Goal: Task Accomplishment & Management: Use online tool/utility

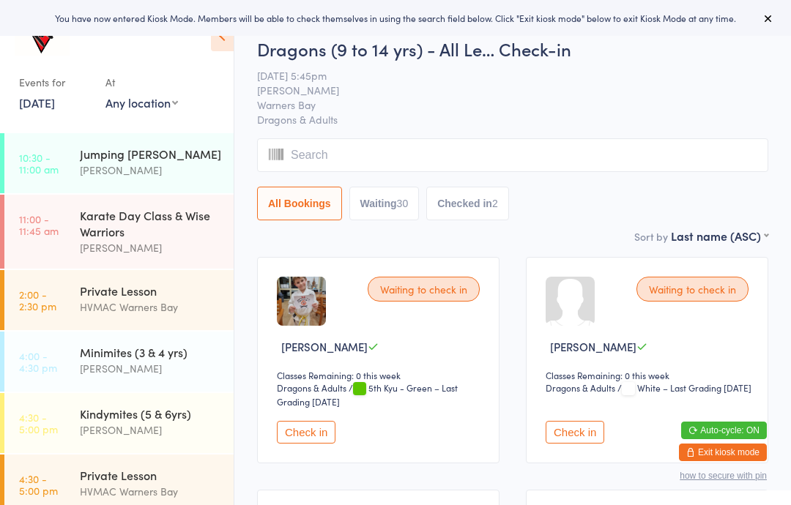
click at [396, 204] on button "Waiting 30" at bounding box center [384, 204] width 70 height 34
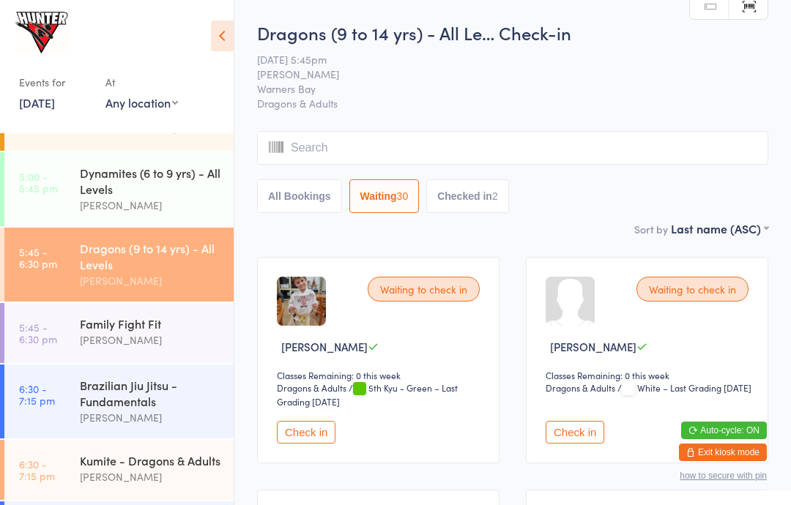
scroll to position [369, 0]
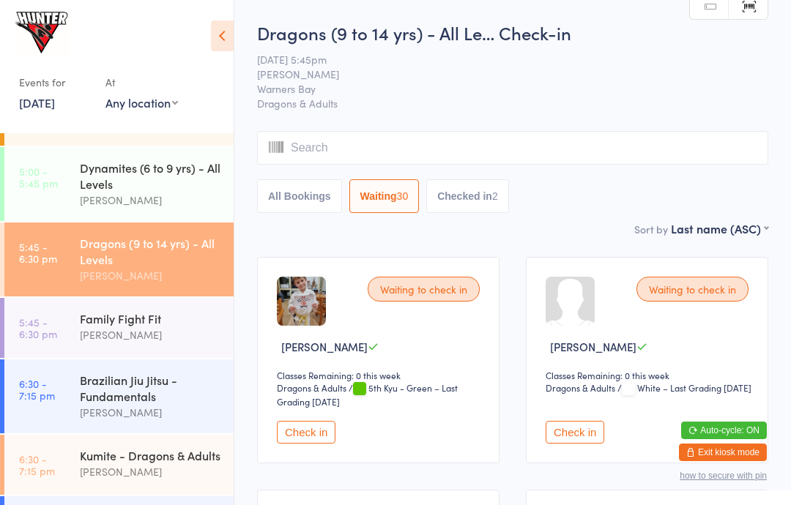
click at [146, 267] on div "Dragons (9 to 14 yrs) - All Levels" at bounding box center [150, 251] width 141 height 32
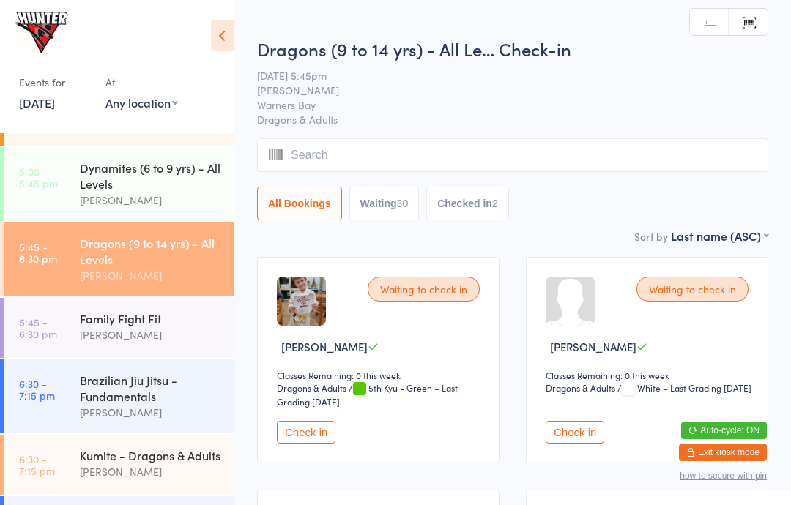
click at [383, 204] on button "Waiting 30" at bounding box center [384, 204] width 70 height 34
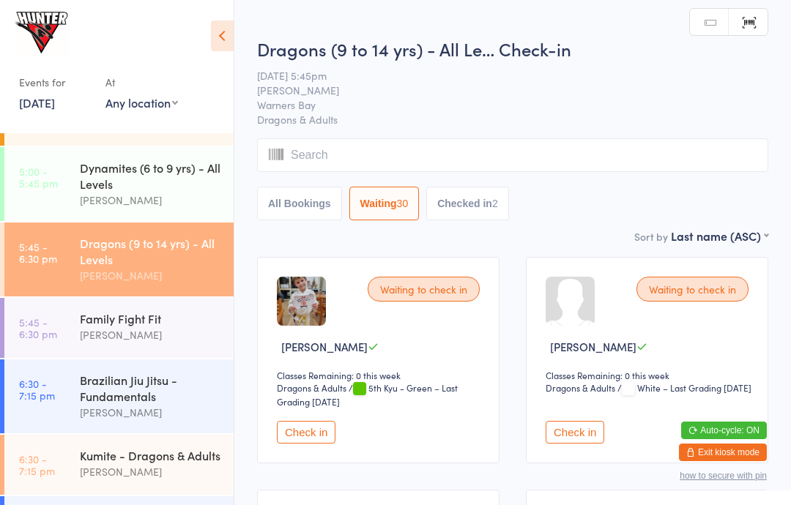
click at [482, 200] on button "Checked in 2" at bounding box center [467, 204] width 83 height 34
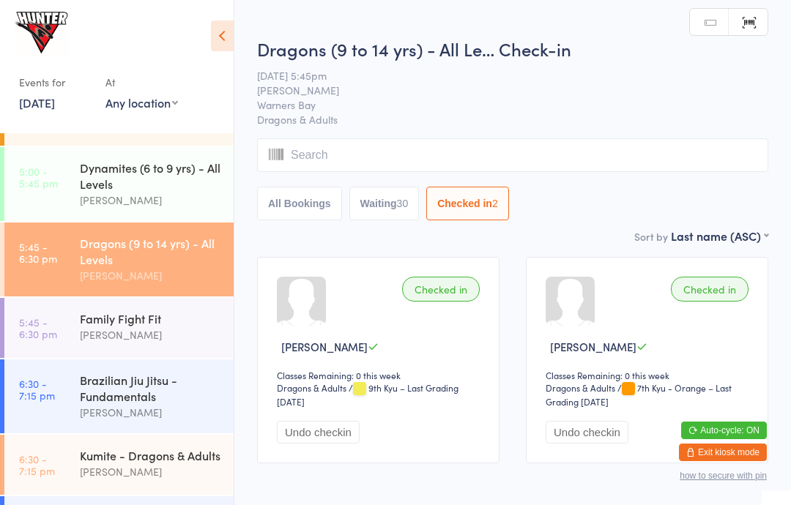
click at [384, 214] on button "Waiting 30" at bounding box center [384, 204] width 70 height 34
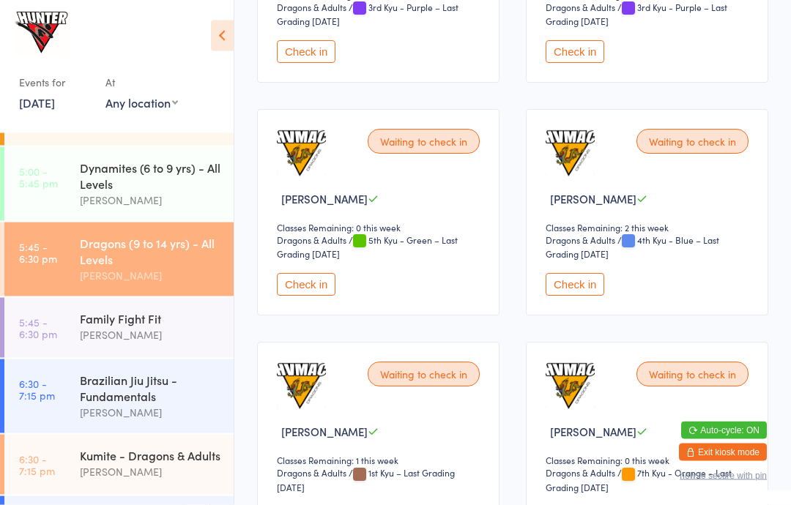
scroll to position [2710, 0]
click at [299, 296] on button "Check in" at bounding box center [306, 284] width 59 height 23
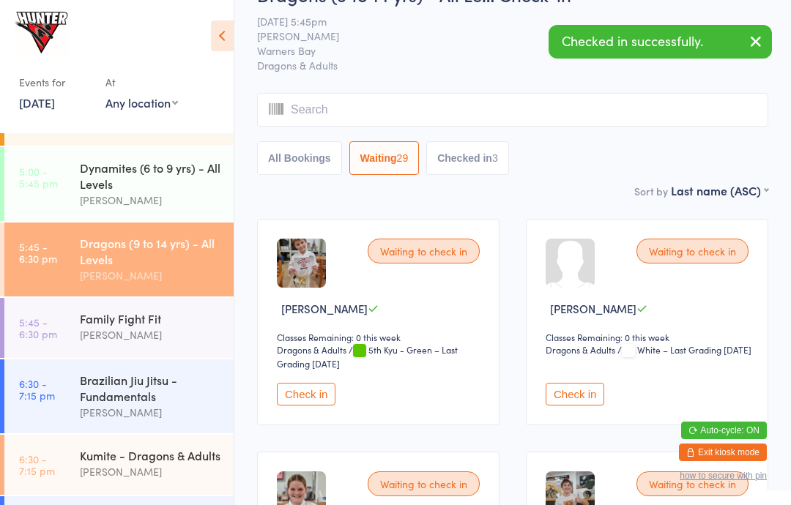
scroll to position [0, 0]
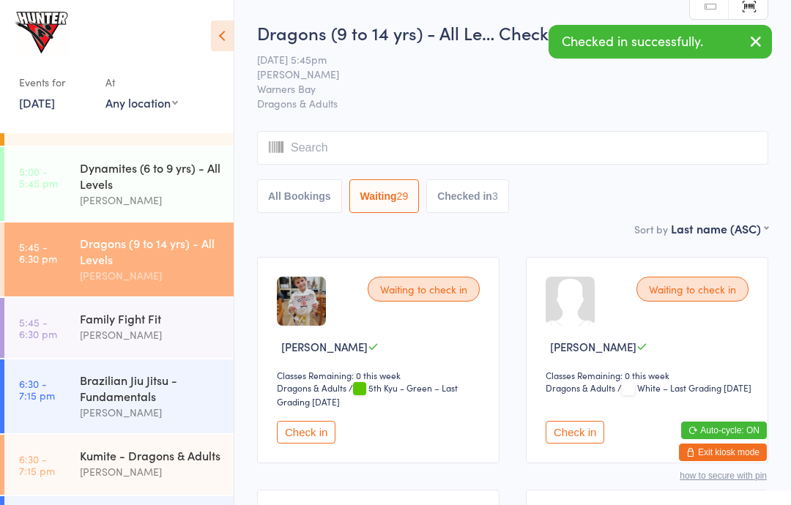
click at [761, 30] on button "button" at bounding box center [755, 43] width 32 height 34
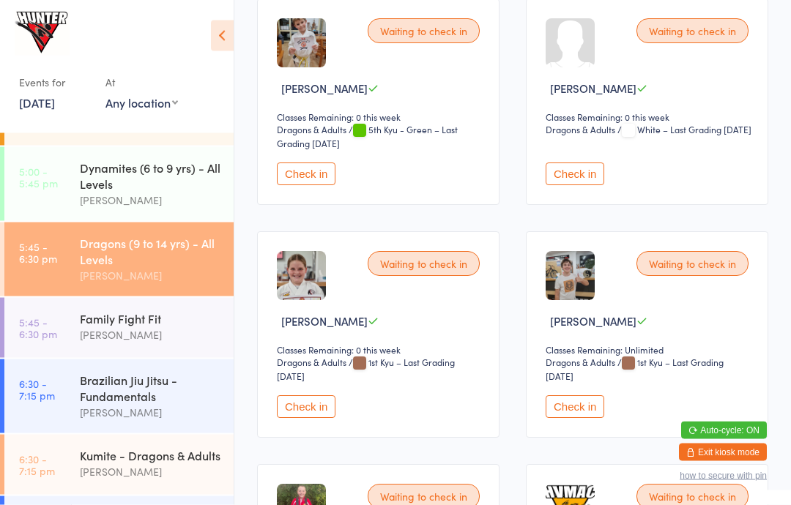
scroll to position [269, 0]
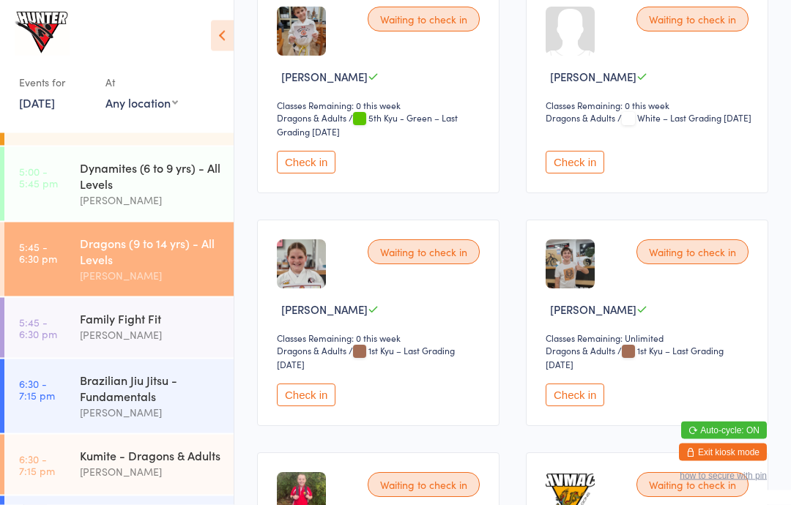
click at [223, 32] on icon at bounding box center [222, 35] width 23 height 31
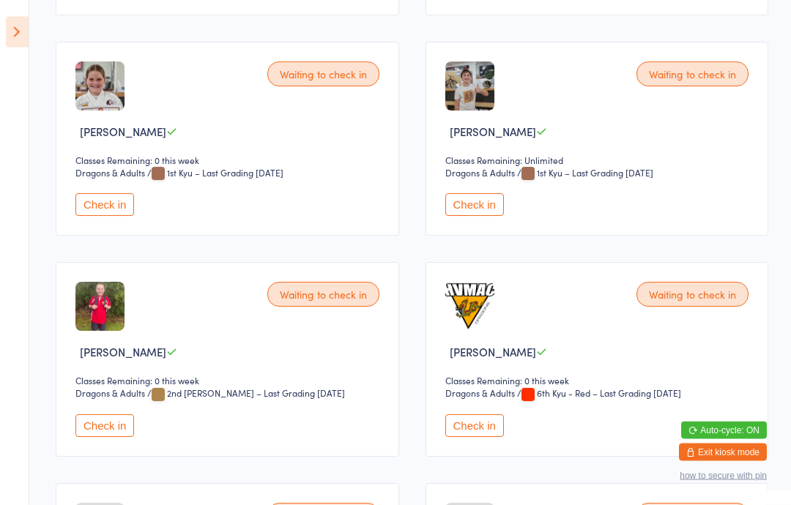
scroll to position [436, 0]
click at [101, 422] on button "Check in" at bounding box center [104, 425] width 59 height 23
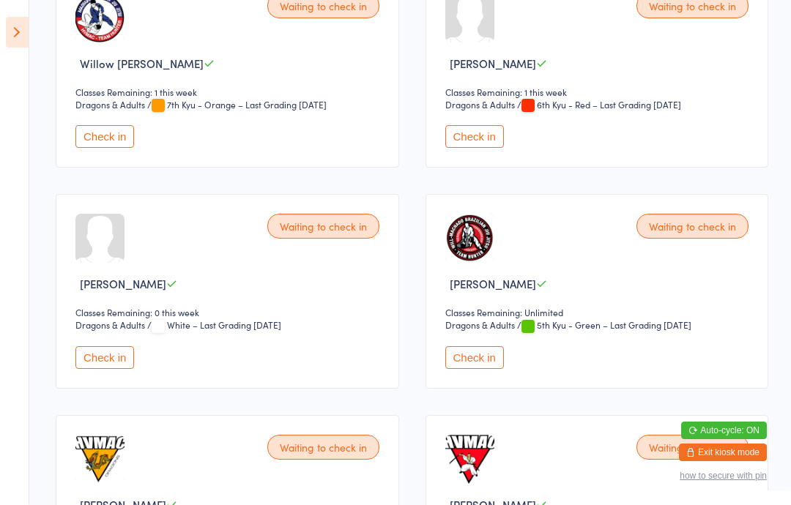
scroll to position [1612, 0]
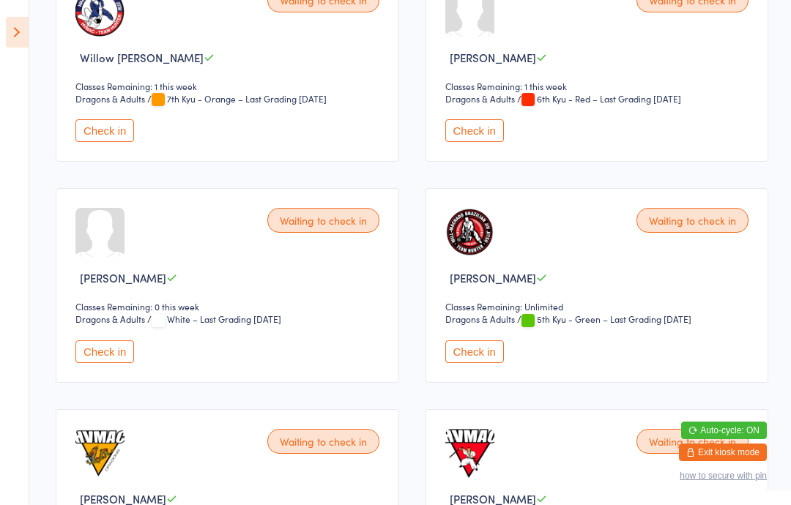
click at [108, 363] on button "Check in" at bounding box center [104, 351] width 59 height 23
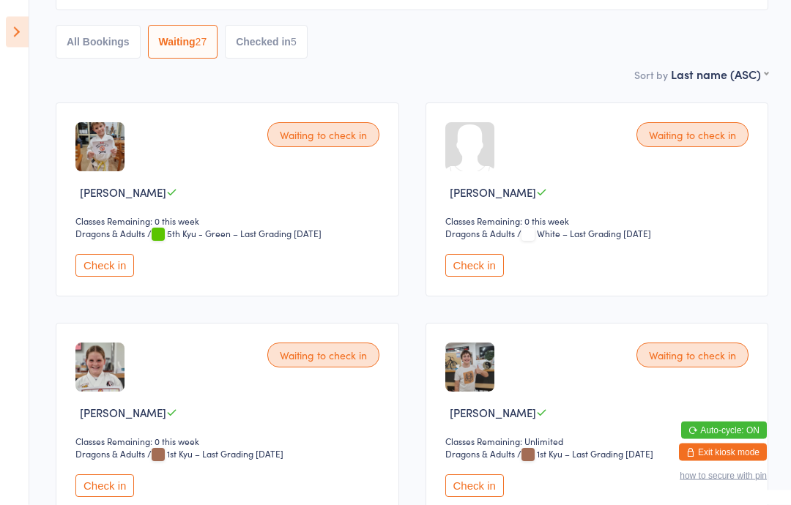
scroll to position [0, 0]
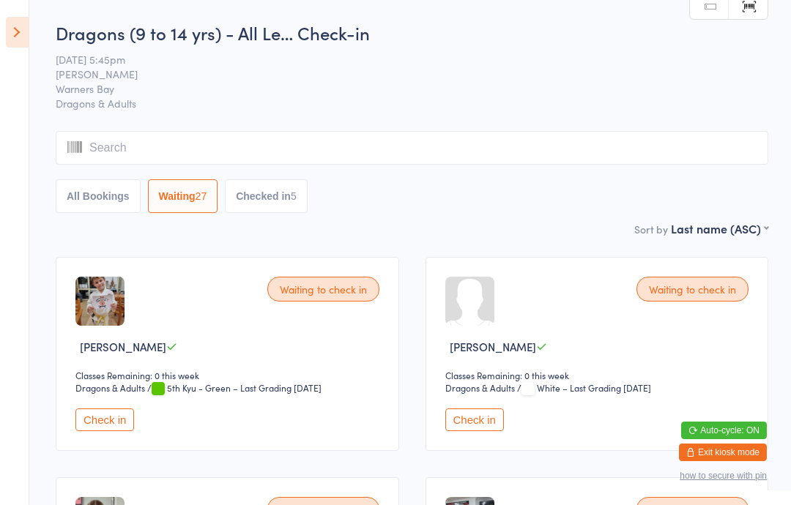
click at [26, 22] on icon at bounding box center [17, 32] width 23 height 31
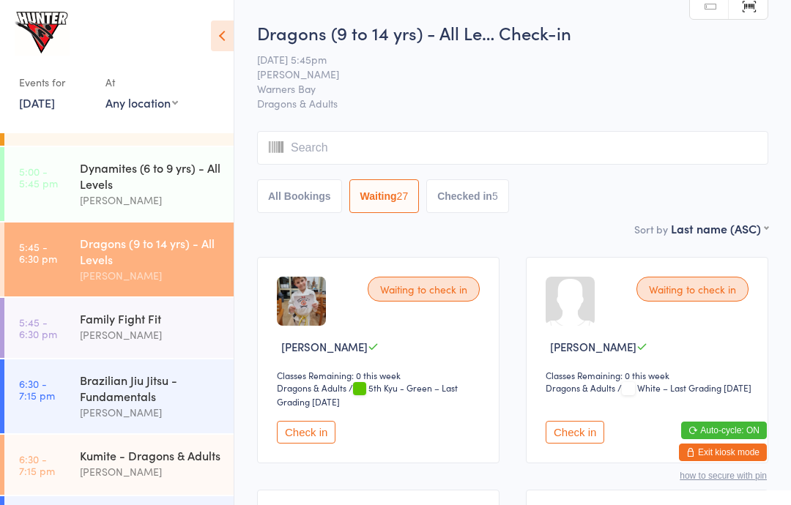
click at [170, 356] on div "Family Fight Fit [PERSON_NAME]" at bounding box center [157, 327] width 154 height 58
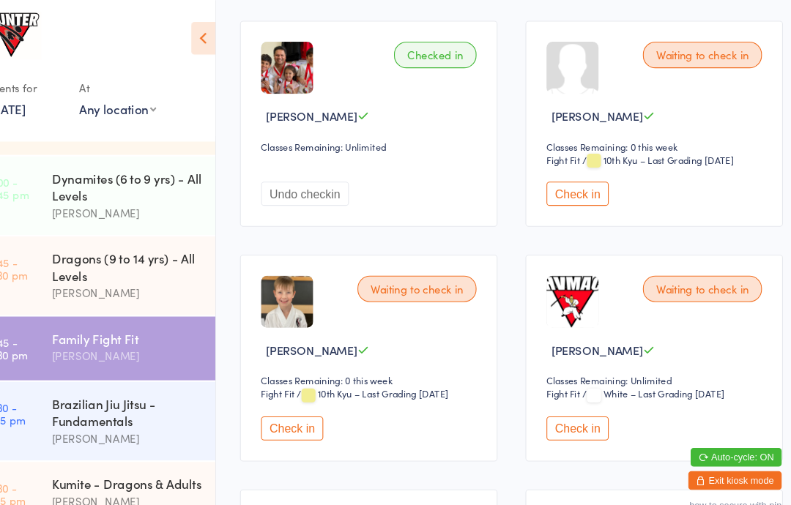
scroll to position [458, 0]
click at [545, 182] on button "Check in" at bounding box center [574, 182] width 59 height 23
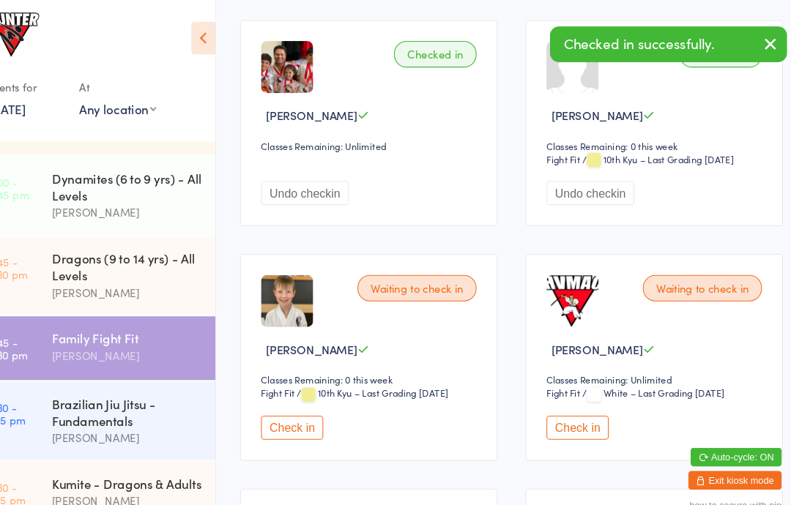
click at [397, 278] on div "Waiting to check in" at bounding box center [423, 271] width 112 height 25
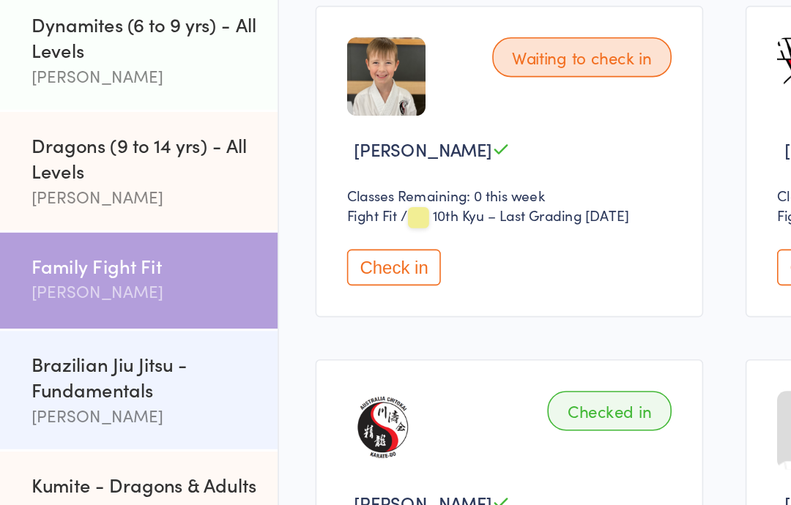
click at [277, 308] on button "Check in" at bounding box center [306, 319] width 59 height 23
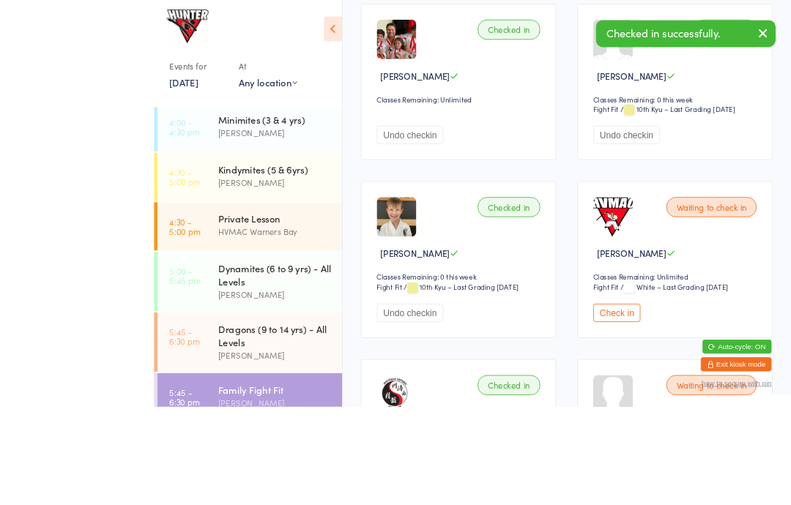
scroll to position [562, 0]
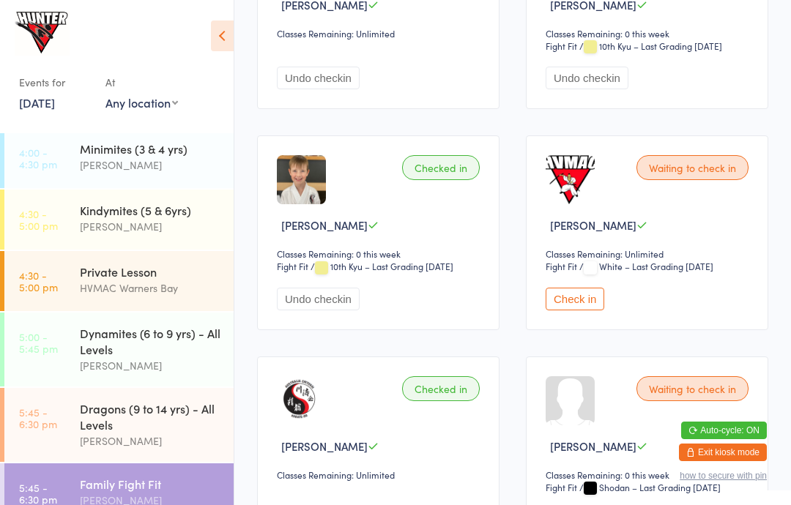
click at [157, 443] on div "[PERSON_NAME]" at bounding box center [150, 441] width 141 height 17
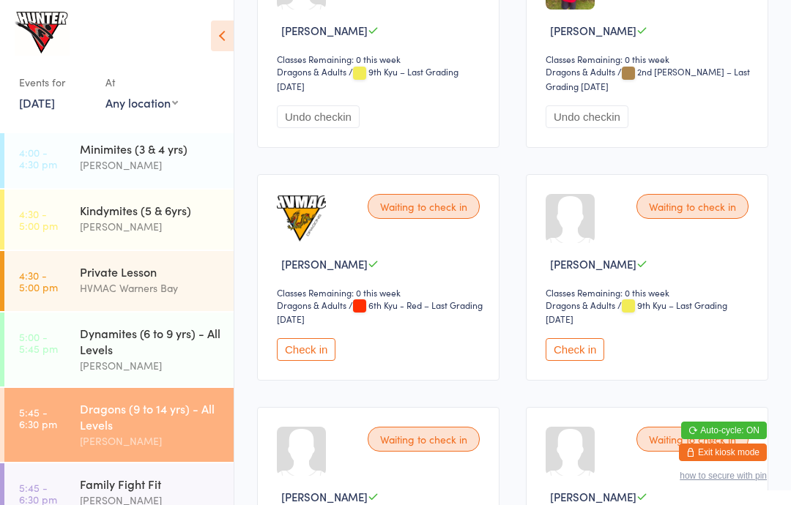
click at [581, 360] on button "Check in" at bounding box center [574, 349] width 59 height 23
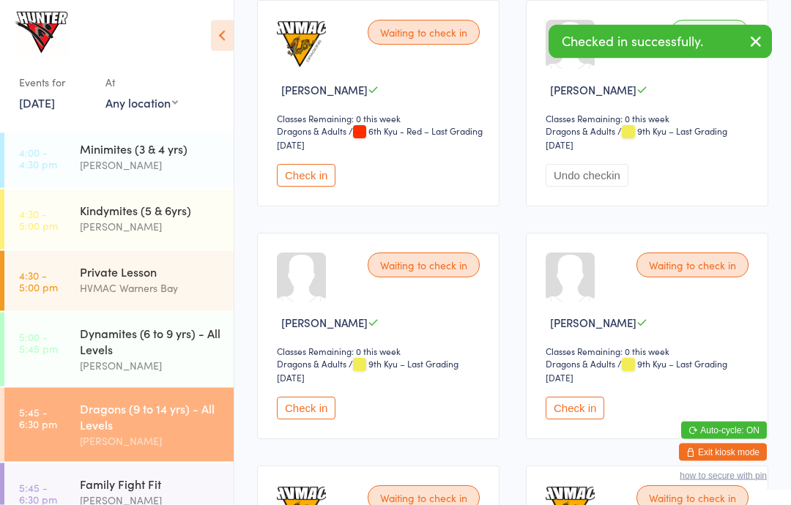
scroll to position [956, 0]
click at [591, 419] on button "Check in" at bounding box center [574, 408] width 59 height 23
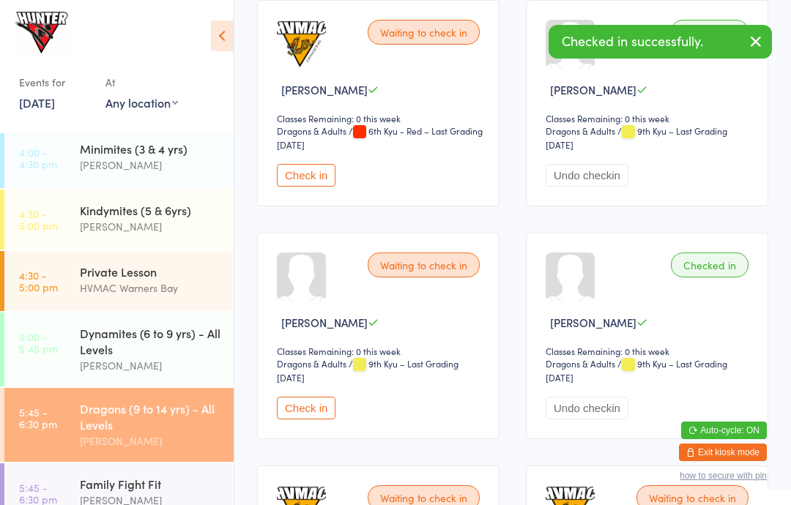
click at [307, 419] on button "Check in" at bounding box center [306, 408] width 59 height 23
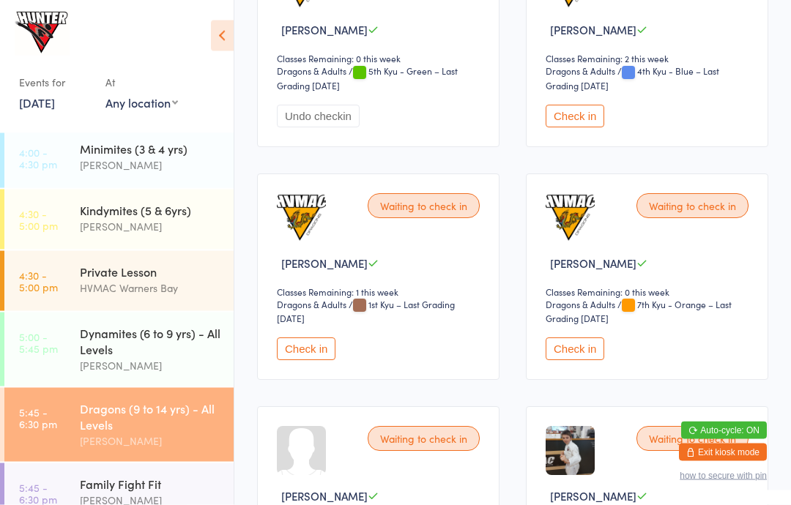
scroll to position [3108, 0]
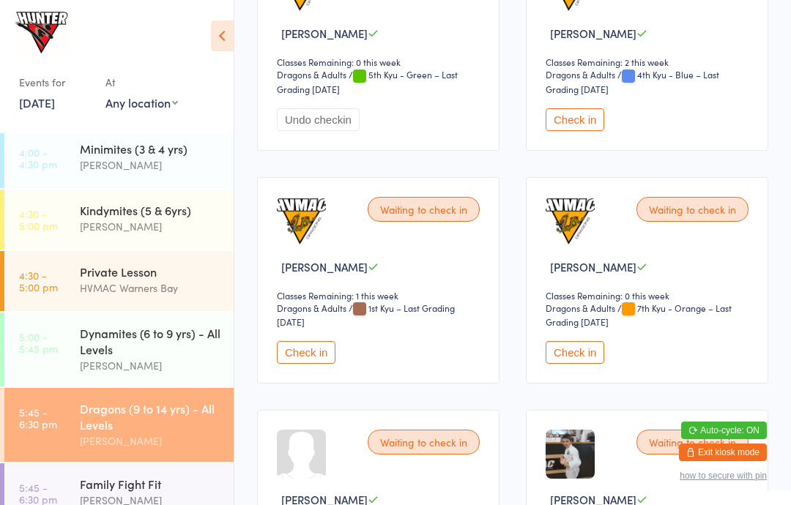
click at [589, 131] on button "Check in" at bounding box center [574, 119] width 59 height 23
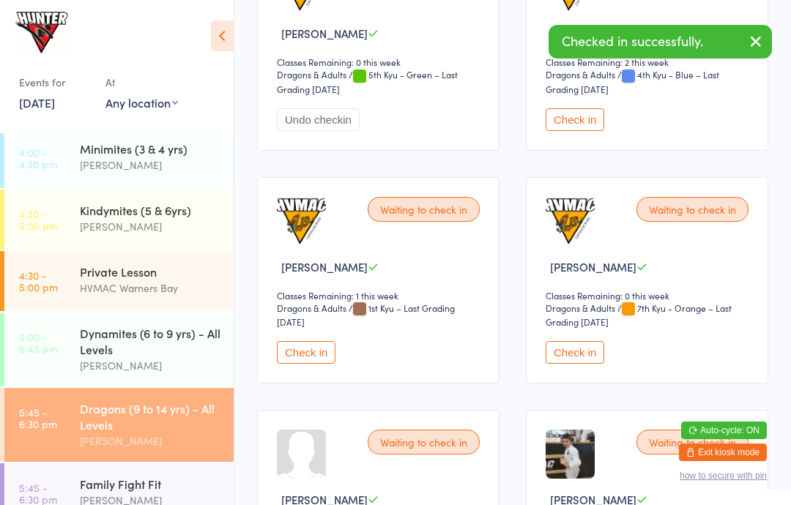
click at [317, 364] on button "Check in" at bounding box center [306, 352] width 59 height 23
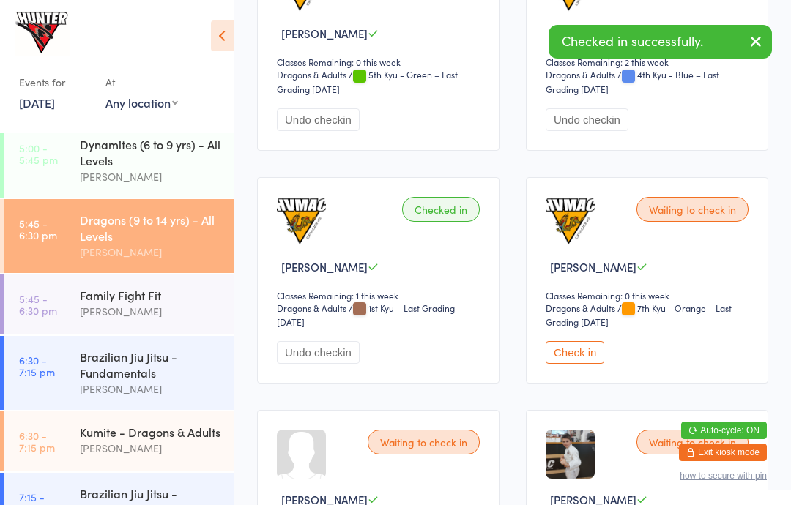
scroll to position [403, 0]
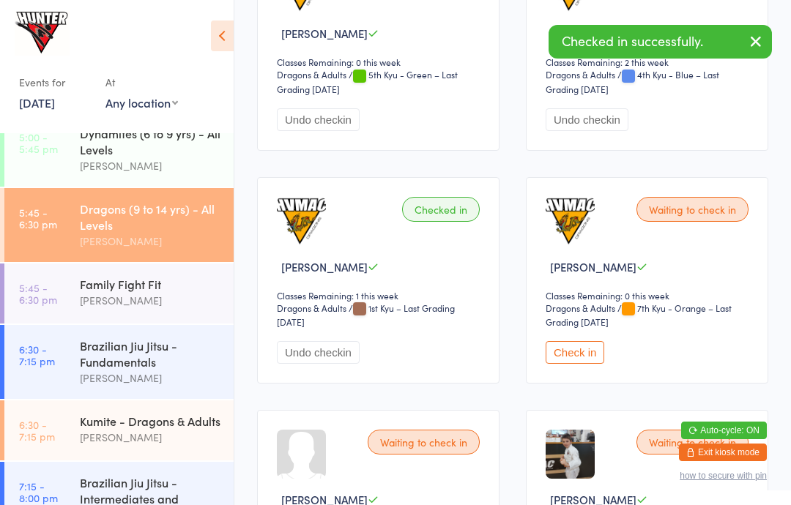
click at [175, 446] on div "[PERSON_NAME]" at bounding box center [150, 437] width 141 height 17
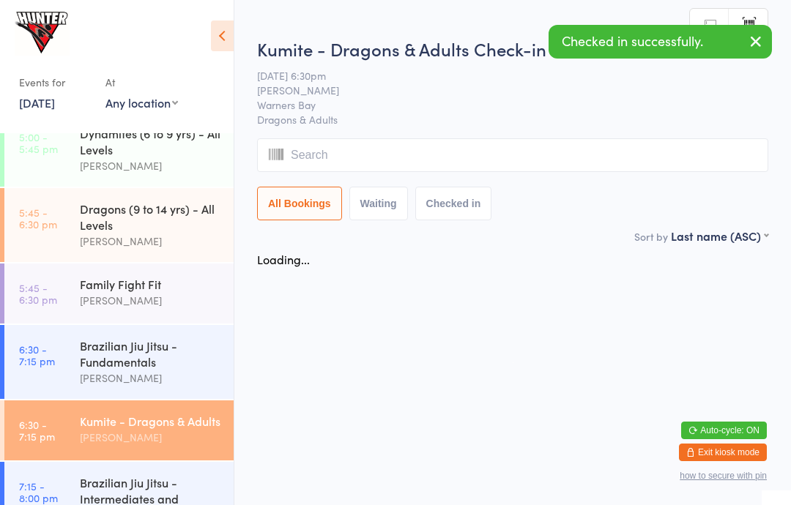
click at [217, 49] on icon at bounding box center [222, 35] width 23 height 31
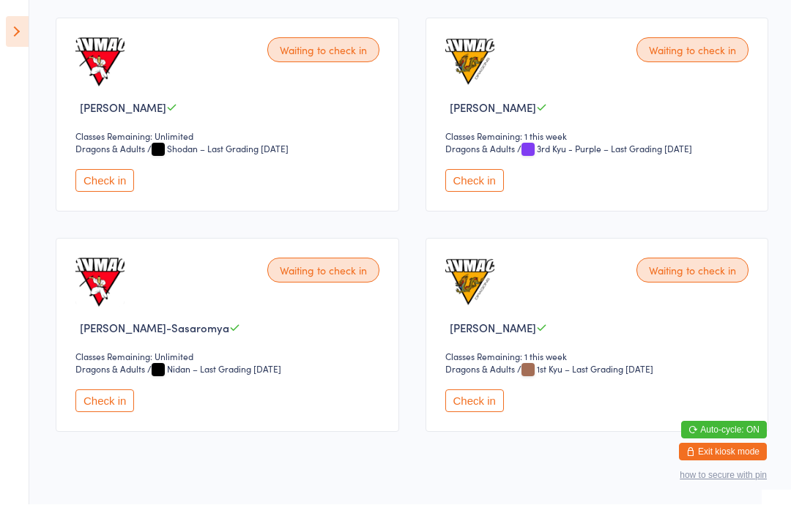
scroll to position [1400, 0]
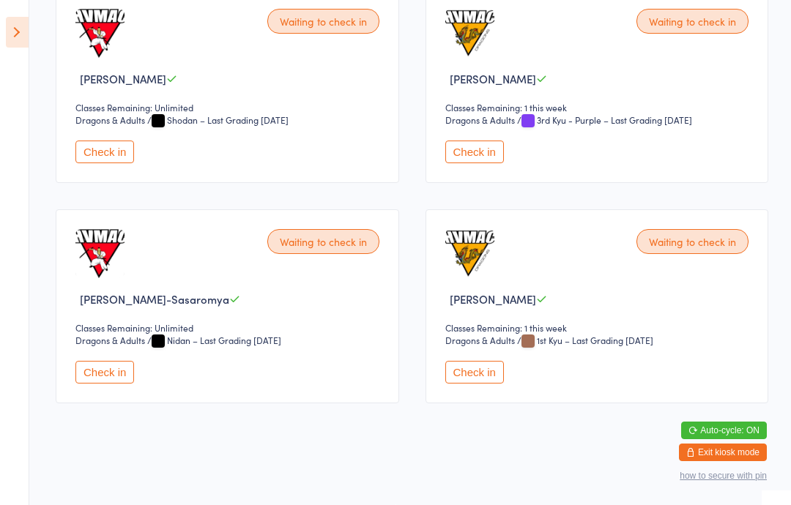
click at [485, 361] on button "Check in" at bounding box center [474, 372] width 59 height 23
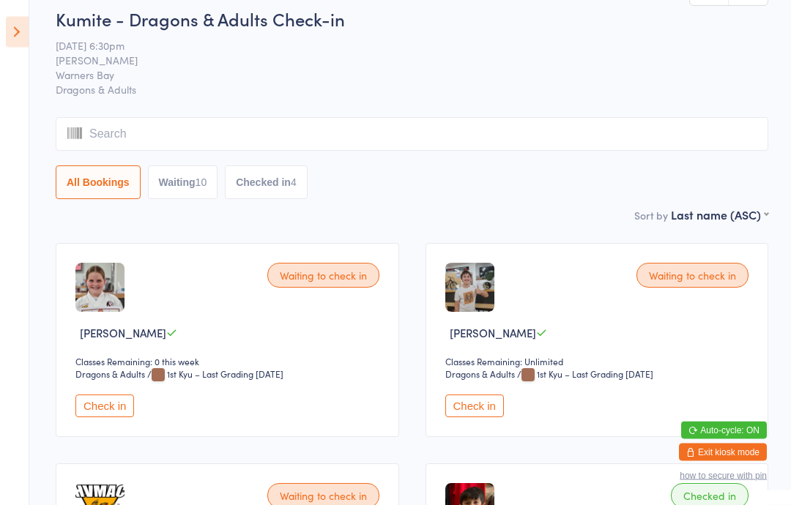
scroll to position [0, 0]
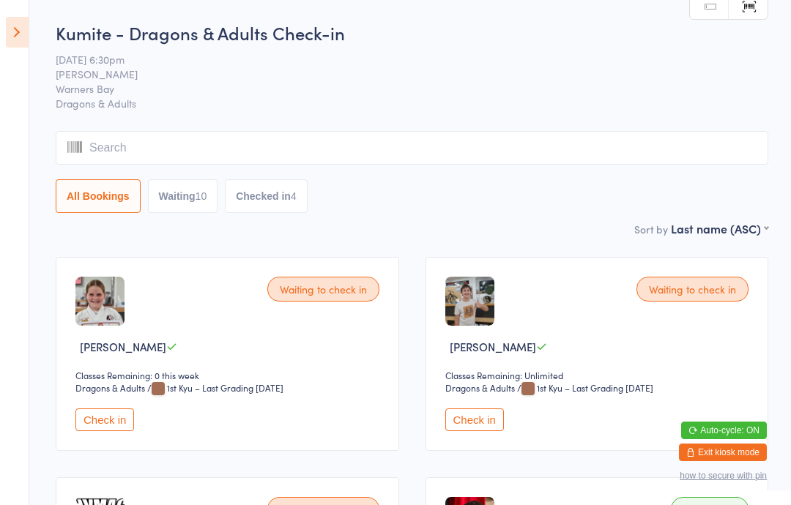
click at [20, 26] on icon at bounding box center [17, 32] width 23 height 31
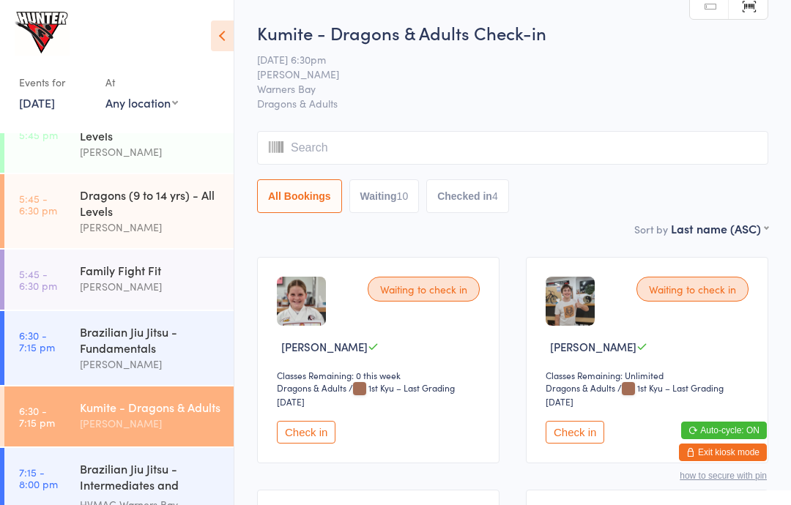
scroll to position [406, 0]
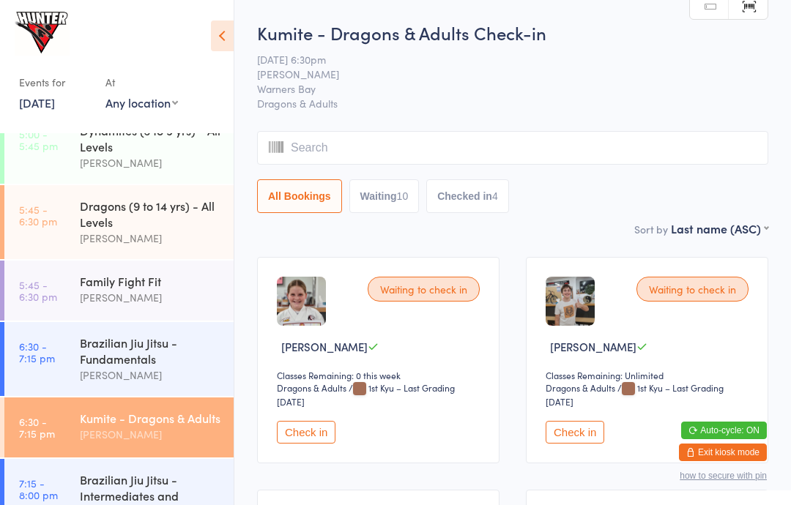
click at [160, 220] on div "Dragons (9 to 14 yrs) - All Levels" at bounding box center [150, 214] width 141 height 32
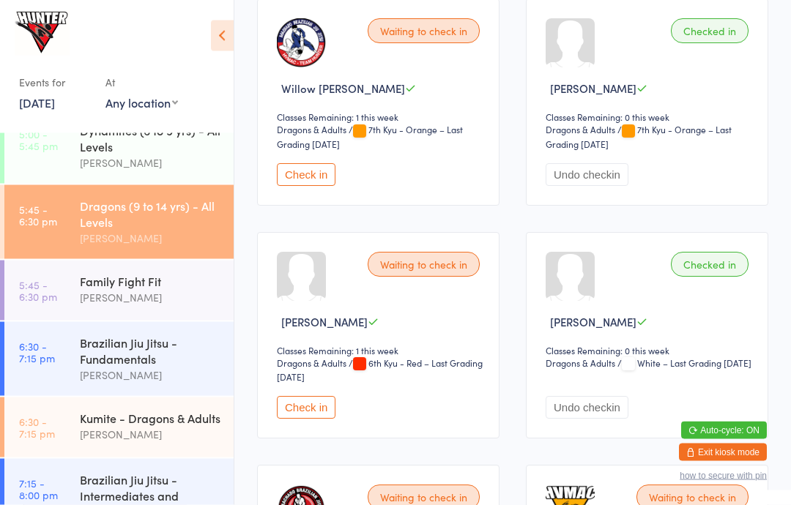
click at [283, 411] on div "Waiting to check in [PERSON_NAME] Classes Remaining: 1 this week Dragons & Adul…" at bounding box center [378, 336] width 242 height 206
click at [329, 419] on button "Check in" at bounding box center [306, 407] width 59 height 23
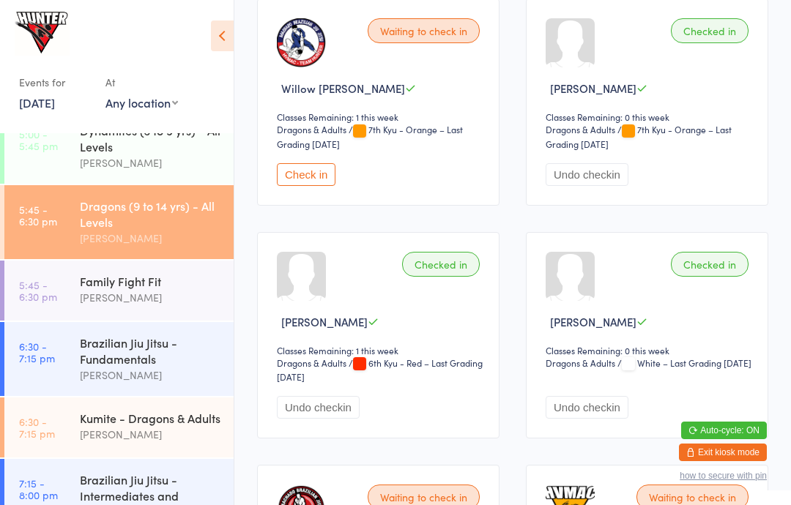
click at [229, 34] on icon at bounding box center [222, 35] width 23 height 31
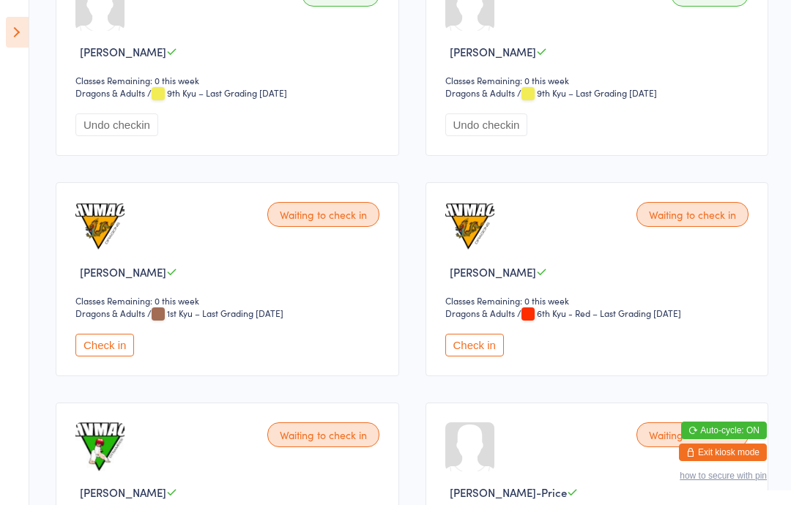
scroll to position [1151, 0]
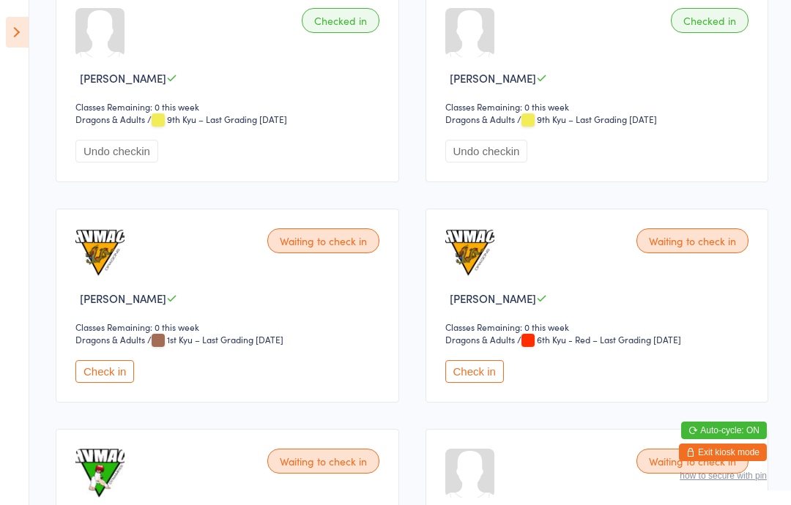
click at [113, 377] on button "Check in" at bounding box center [104, 371] width 59 height 23
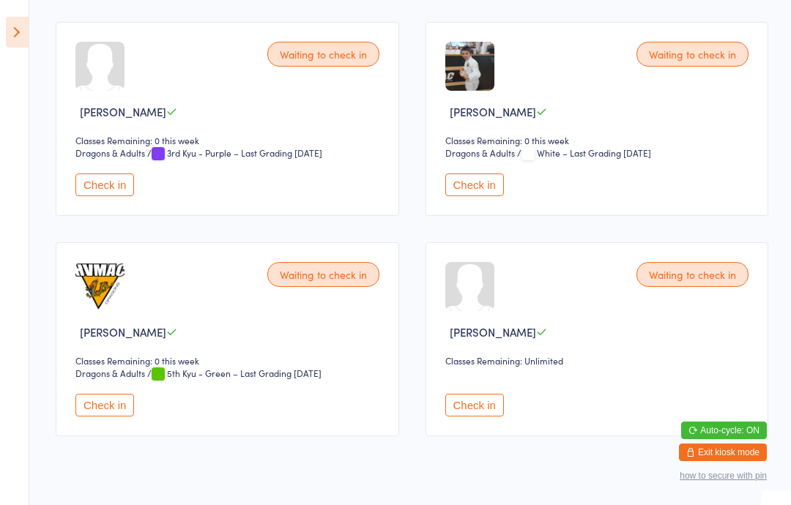
scroll to position [3345, 0]
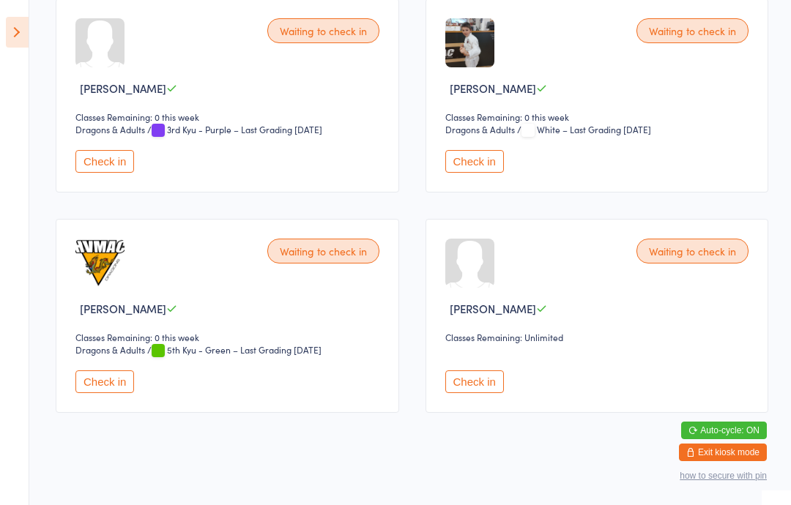
click at [91, 393] on button "Check in" at bounding box center [104, 381] width 59 height 23
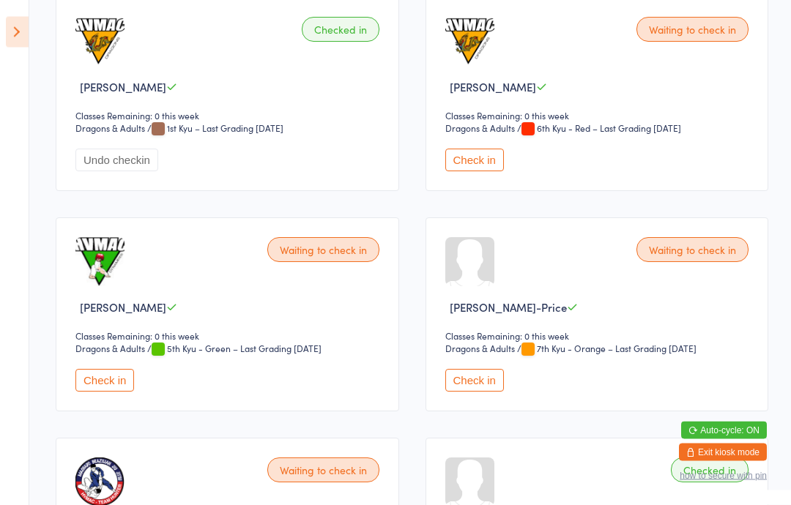
scroll to position [1362, 0]
click at [474, 392] on button "Check in" at bounding box center [474, 380] width 59 height 23
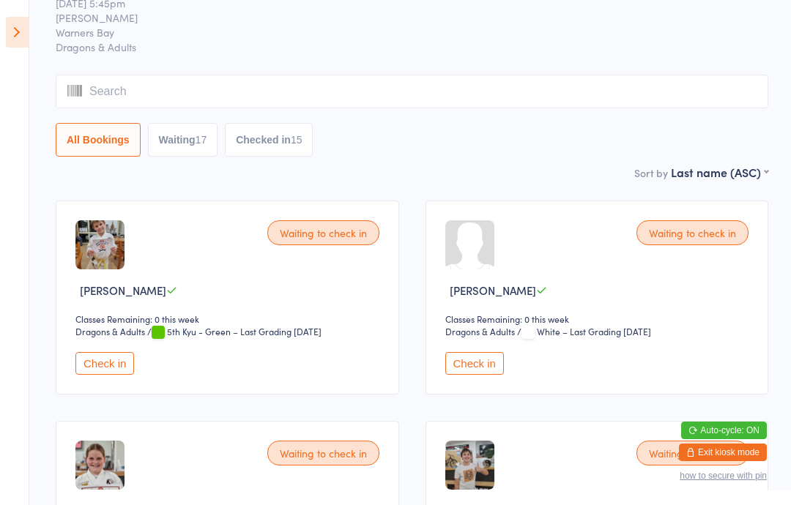
scroll to position [61, 0]
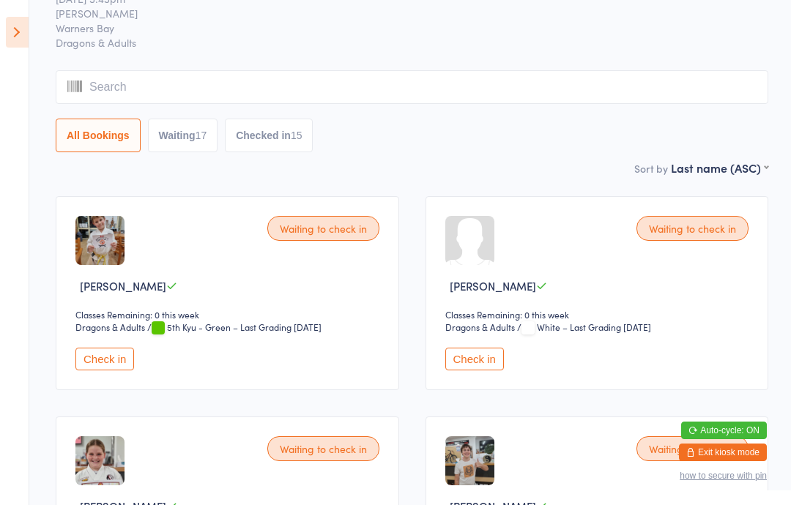
click at [204, 135] on div "17" at bounding box center [201, 136] width 12 height 12
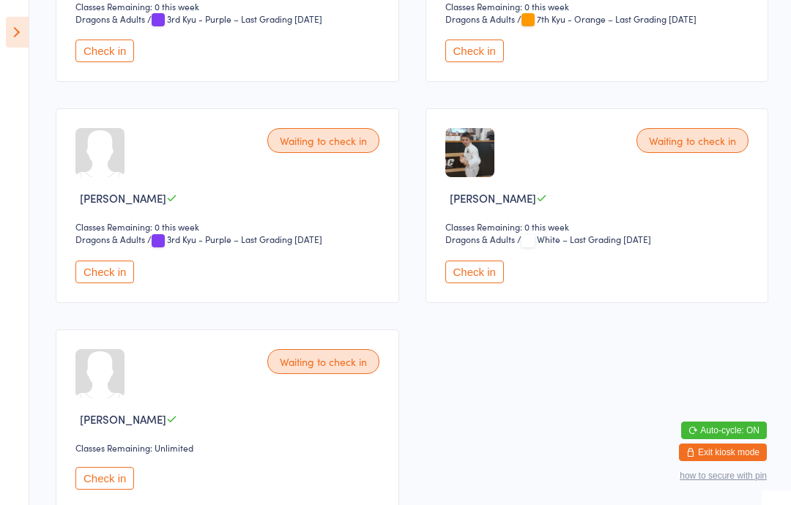
scroll to position [1702, 0]
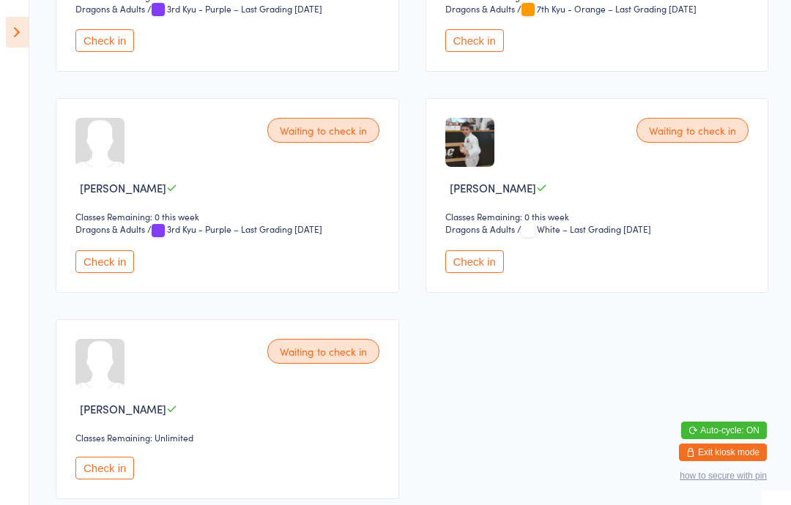
click at [482, 52] on button "Check in" at bounding box center [474, 40] width 59 height 23
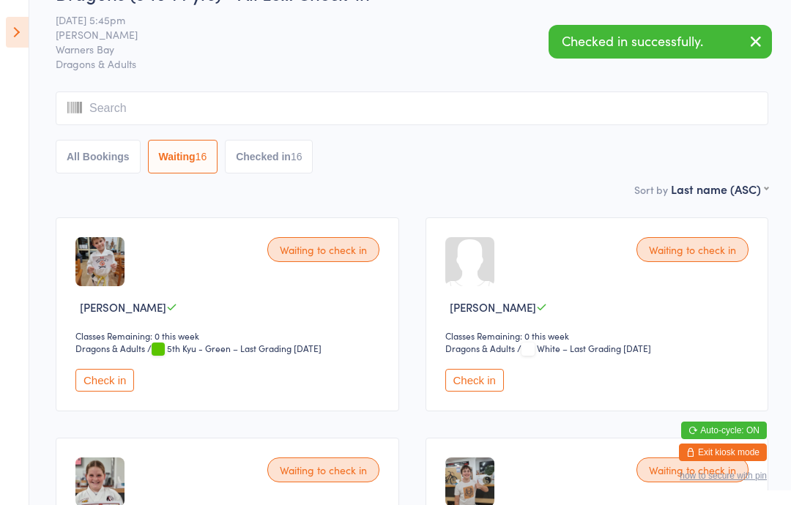
scroll to position [0, 0]
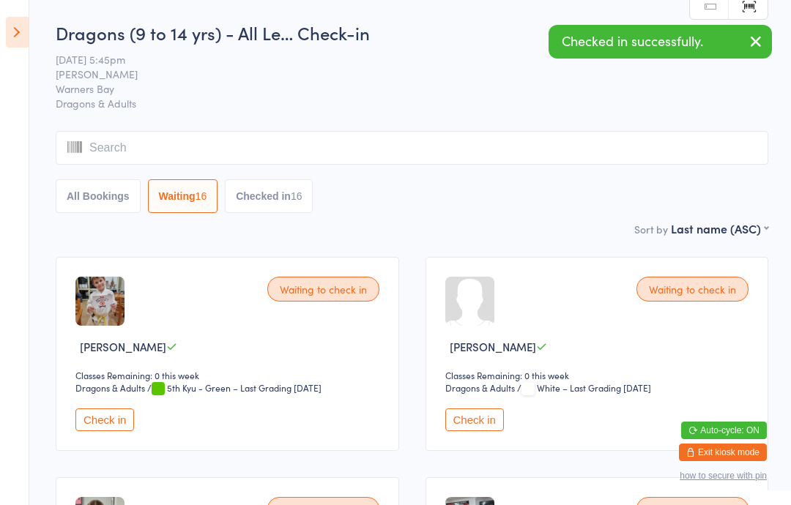
click at [114, 201] on button "All Bookings" at bounding box center [98, 196] width 85 height 34
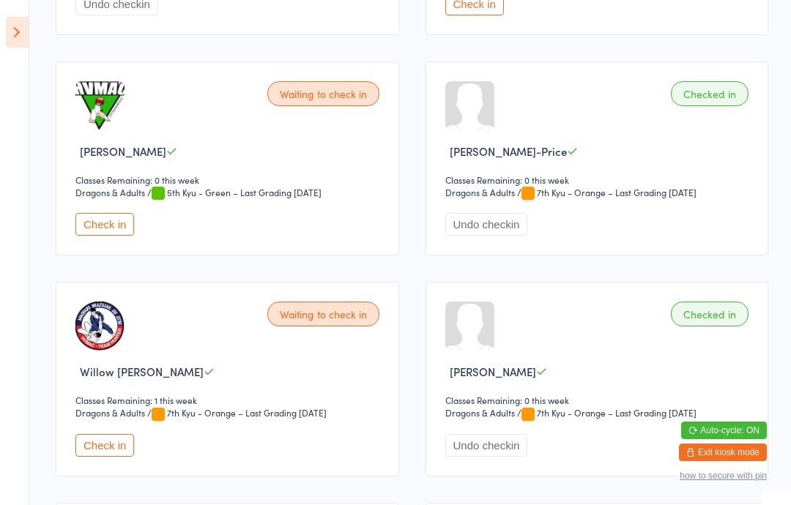
scroll to position [1515, 0]
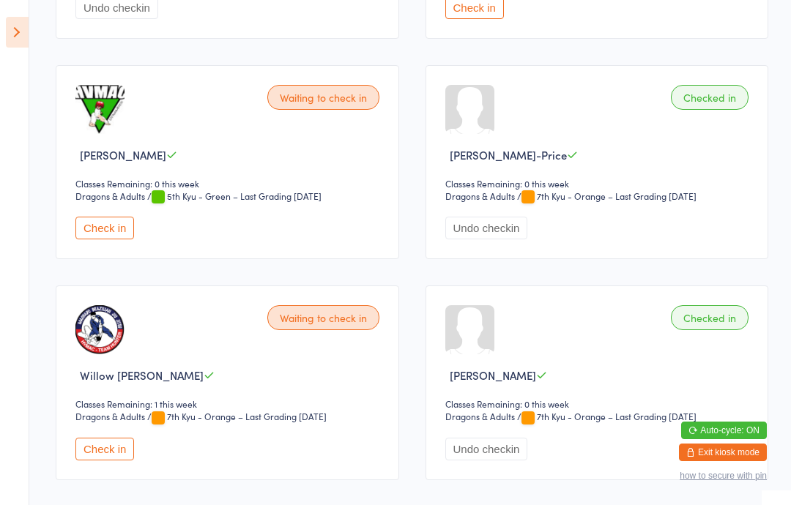
click at [12, 58] on aside "Events for [DATE] [DATE] [DATE] Sun Mon Tue Wed Thu Fri Sat 36 31 01 02 03 04 0…" at bounding box center [14, 252] width 29 height 505
click at [10, 29] on icon at bounding box center [17, 32] width 23 height 31
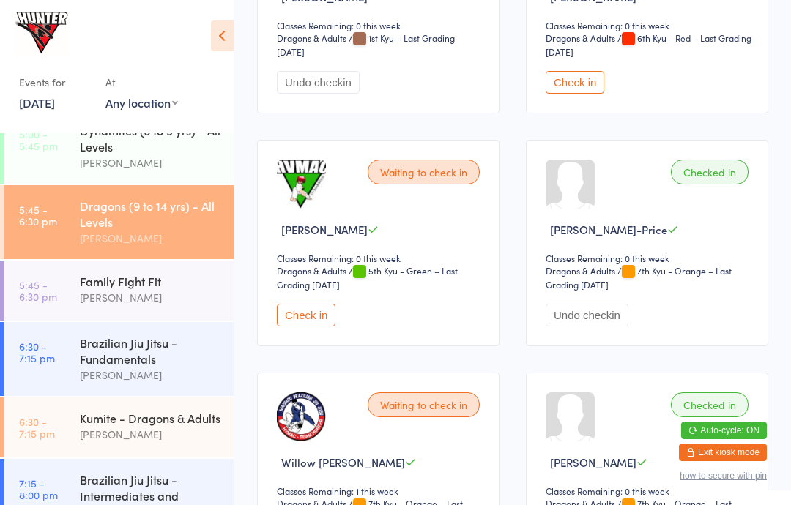
click at [41, 197] on link "5:45 - 6:30 pm Dragons (9 to 14 yrs) - All Levels [PERSON_NAME]" at bounding box center [118, 222] width 229 height 74
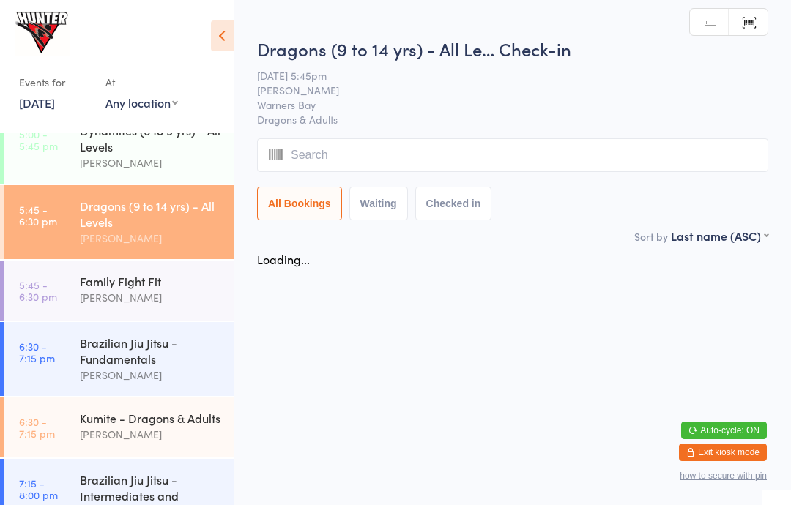
scroll to position [0, 0]
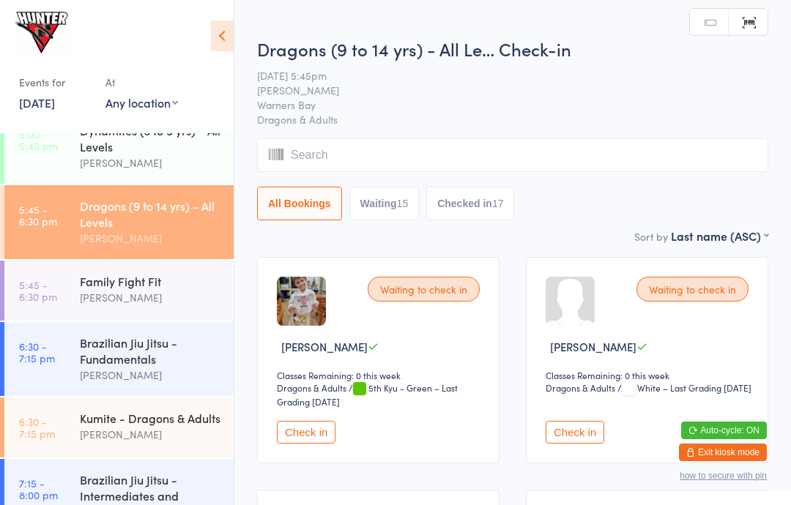
click at [214, 22] on icon at bounding box center [222, 35] width 23 height 31
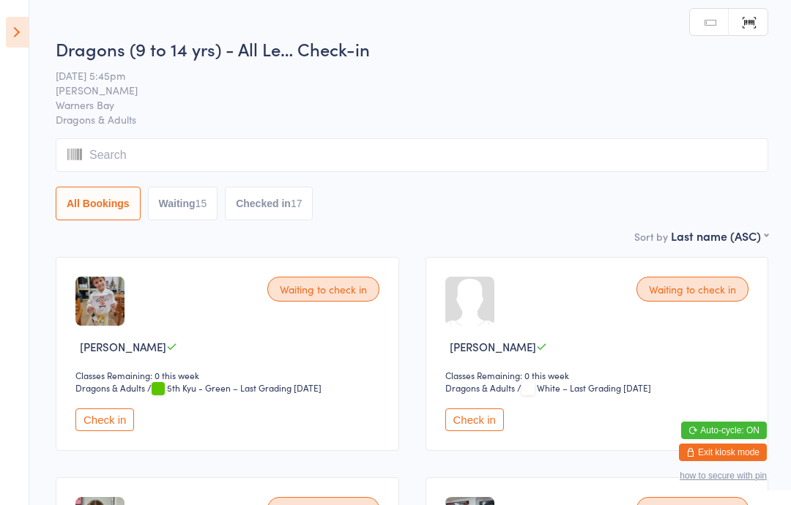
click at [221, 22] on html "You have now entered Kiosk Mode. Members will be able to check themselves in us…" at bounding box center [395, 252] width 791 height 505
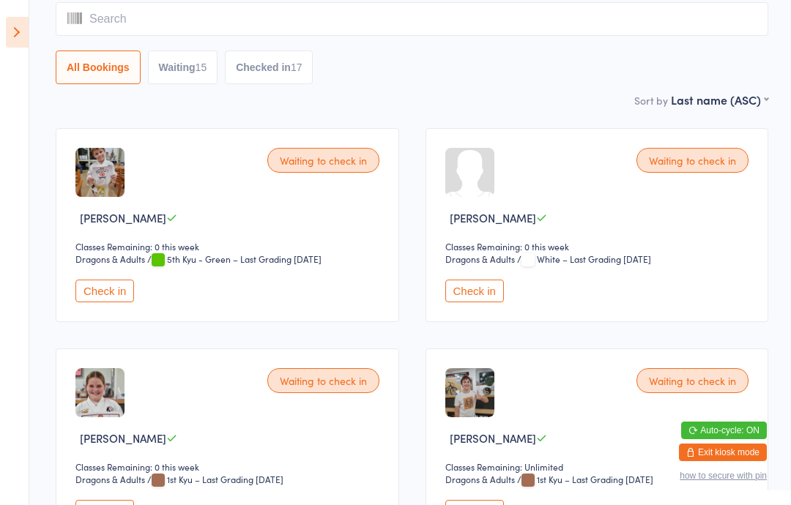
scroll to position [127, 0]
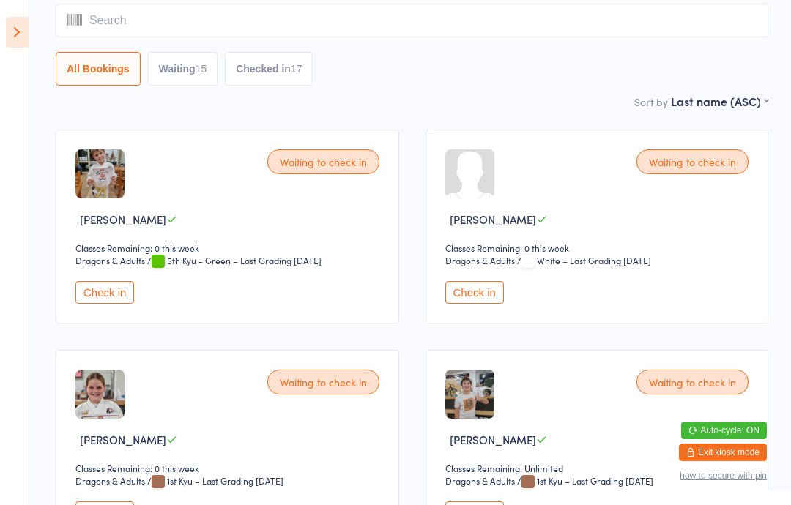
click at [100, 504] on button "Check in" at bounding box center [104, 512] width 59 height 23
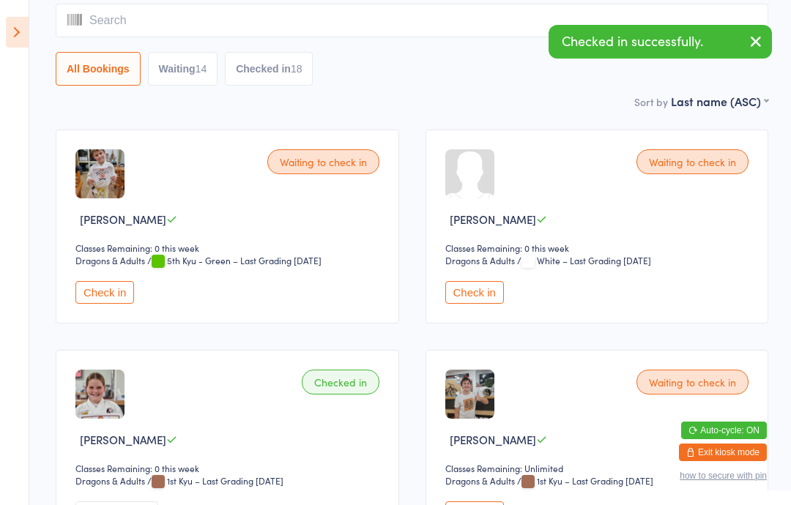
click at [7, 32] on icon at bounding box center [17, 32] width 23 height 31
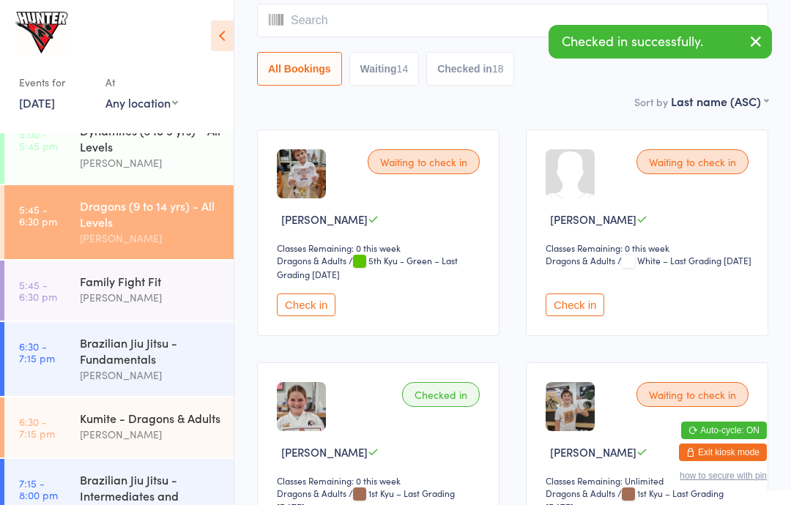
click at [109, 426] on div "Kumite - Dragons & Adults" at bounding box center [150, 418] width 141 height 16
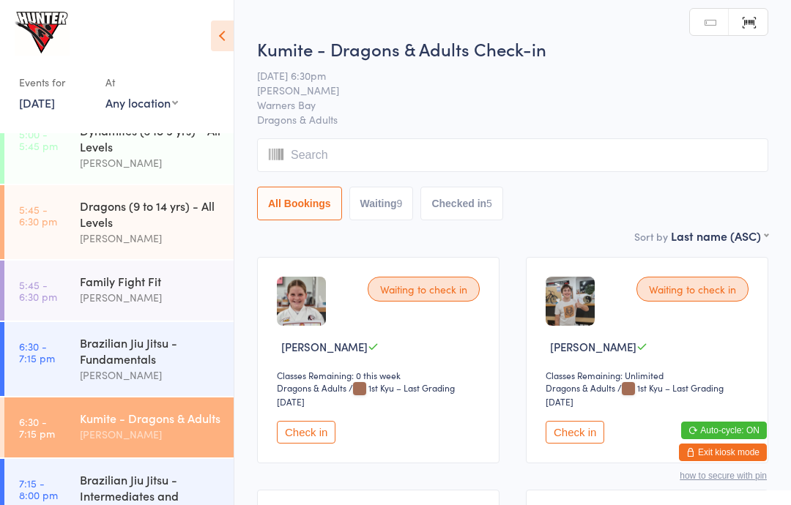
click at [318, 441] on button "Check in" at bounding box center [306, 432] width 59 height 23
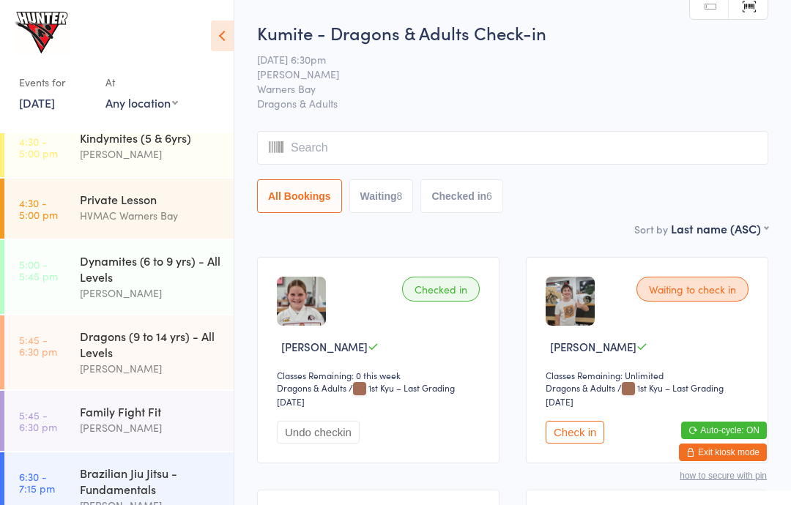
scroll to position [273, 0]
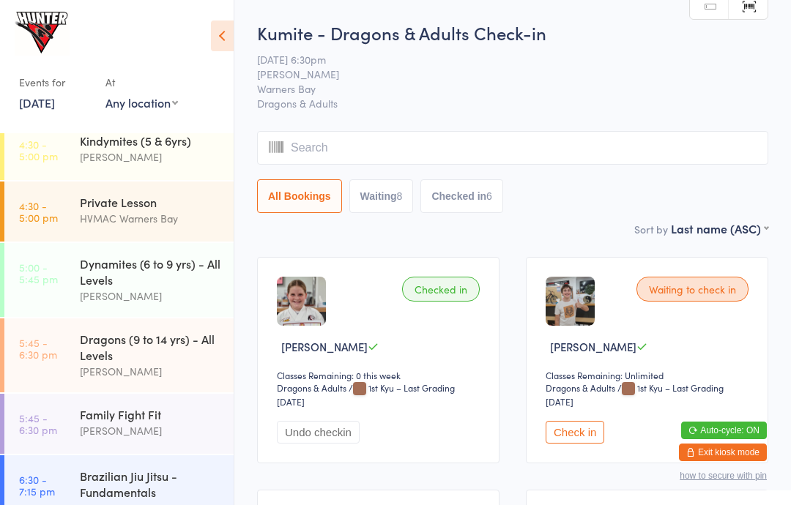
click at [118, 363] on div "Dragons (9 to 14 yrs) - All Levels" at bounding box center [150, 347] width 141 height 32
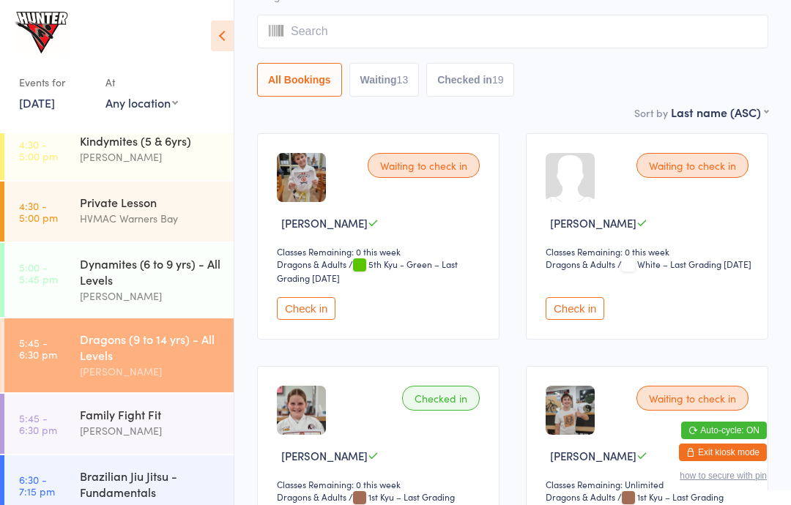
scroll to position [125, 0]
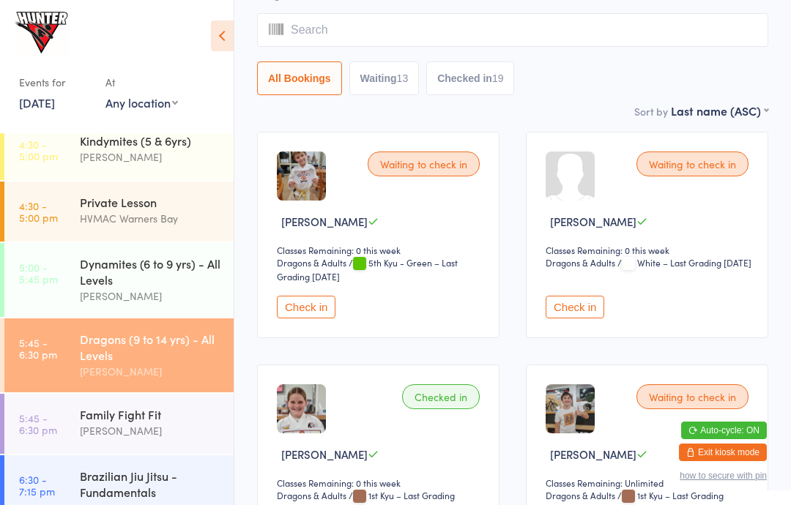
click at [591, 305] on button "Check in" at bounding box center [574, 307] width 59 height 23
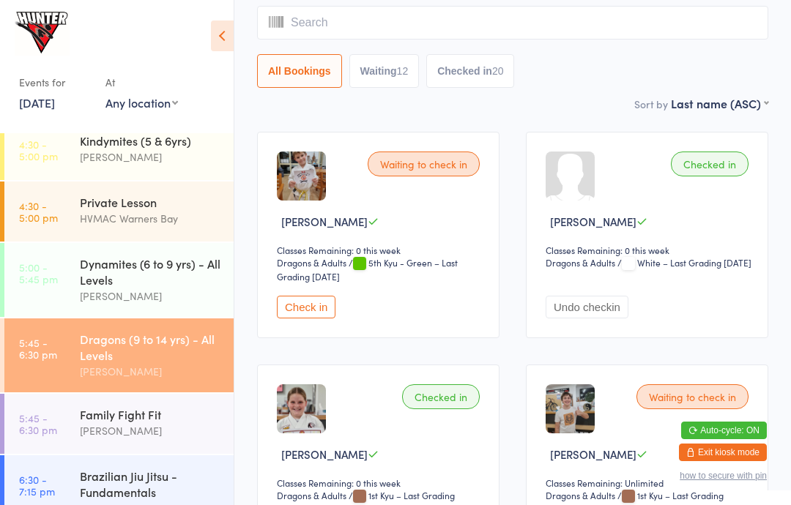
click at [321, 20] on input "search" at bounding box center [512, 23] width 511 height 34
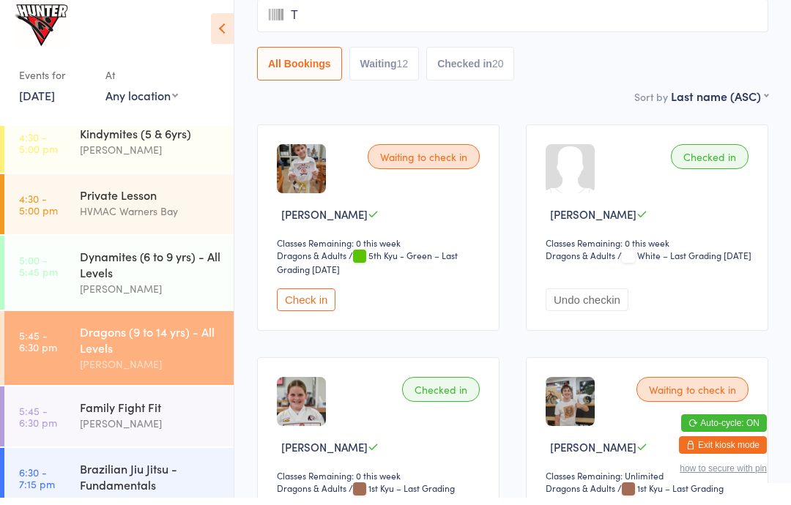
type input "Ti"
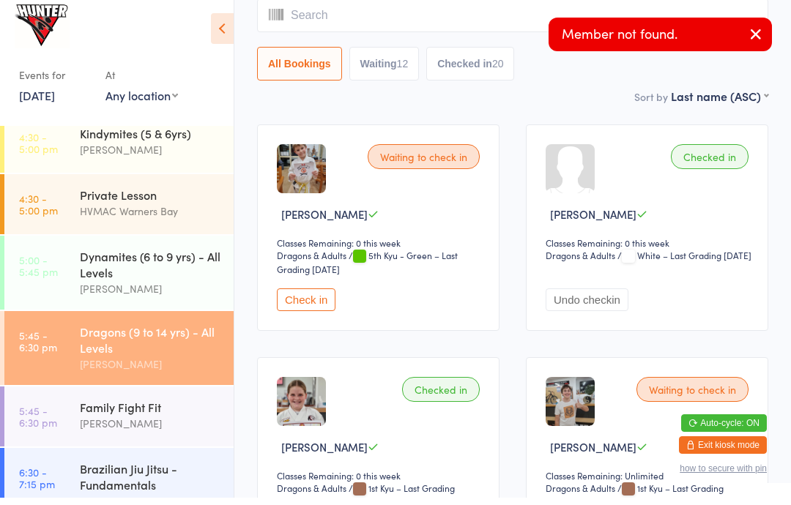
scroll to position [0, 0]
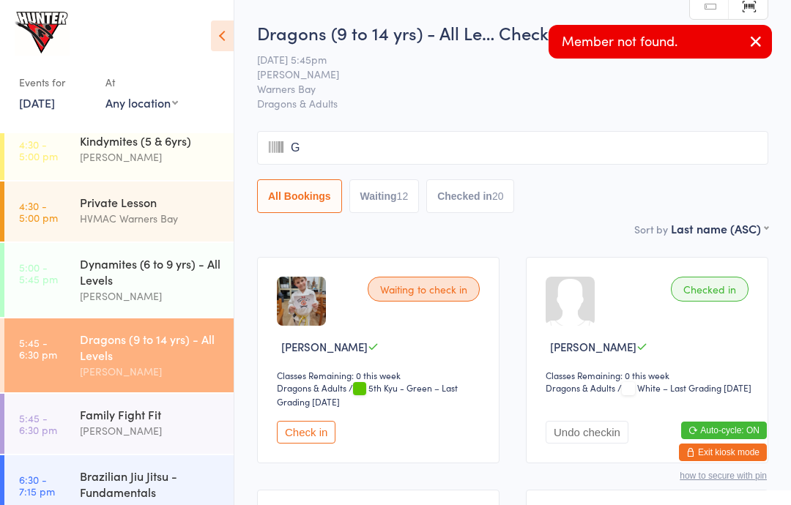
type input "Gh"
type input "Ti"
type input "Gh"
click at [378, 83] on span "Warners Bay" at bounding box center [501, 88] width 488 height 15
click at [392, 182] on button "Waiting 12" at bounding box center [384, 196] width 70 height 34
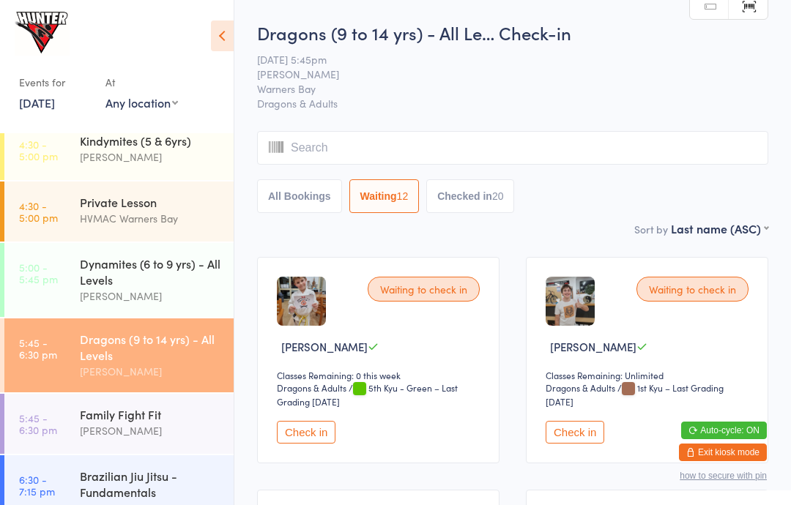
click at [306, 187] on button "All Bookings" at bounding box center [299, 196] width 85 height 34
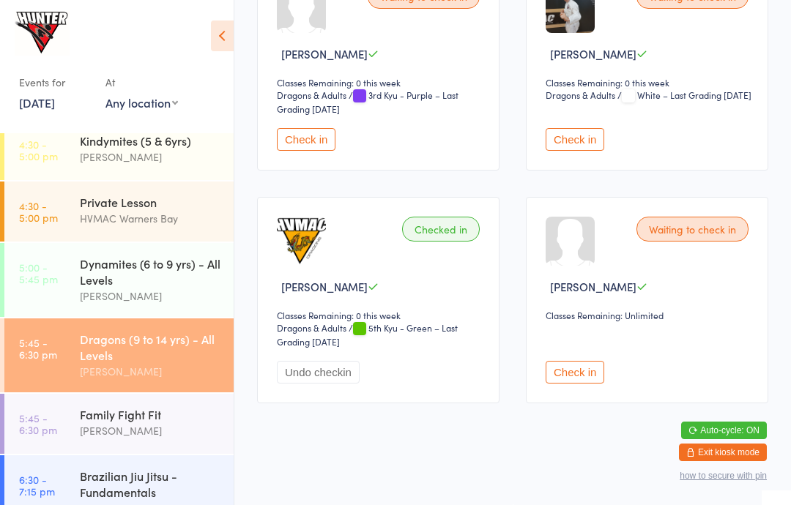
scroll to position [3506, 0]
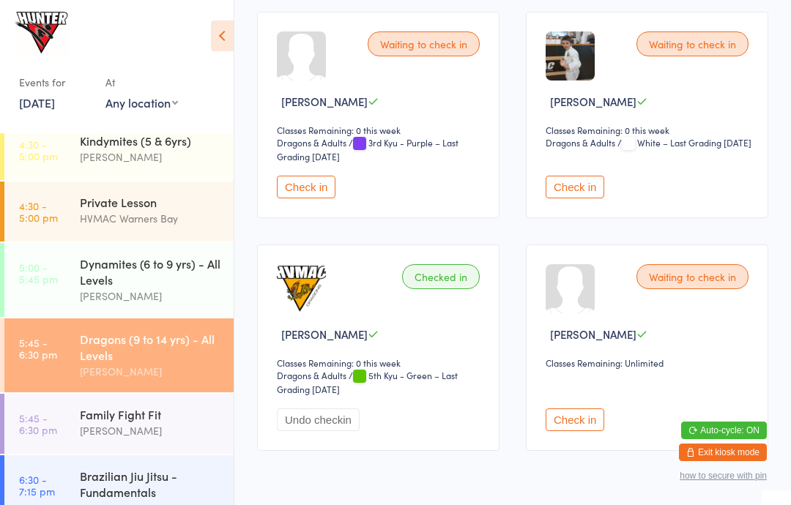
click at [590, 198] on button "Check in" at bounding box center [574, 187] width 59 height 23
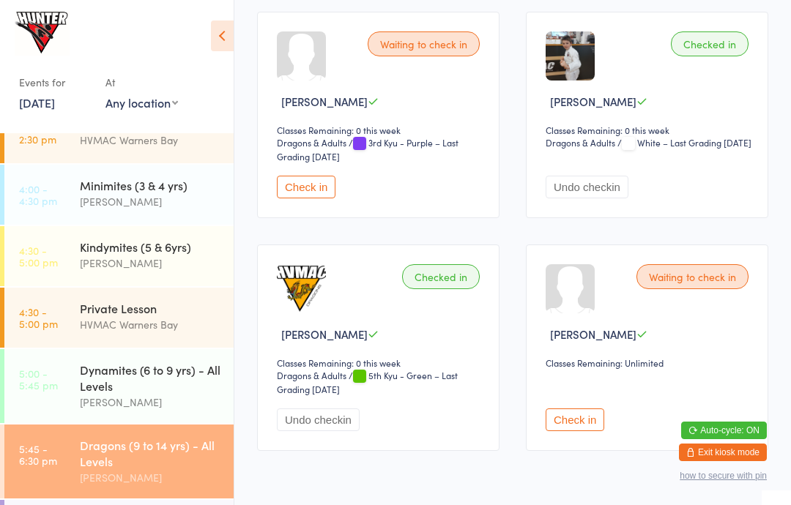
scroll to position [193, 0]
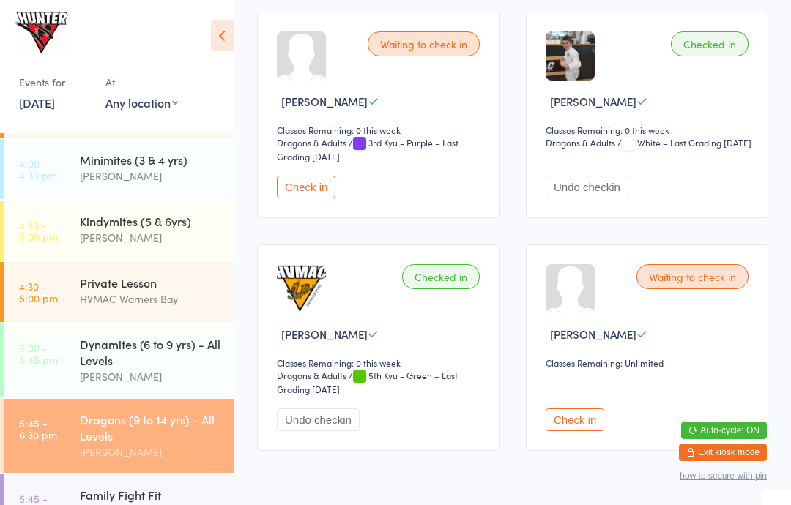
click at [67, 461] on link "5:45 - 6:30 pm Dragons (9 to 14 yrs) - All Levels [PERSON_NAME]" at bounding box center [118, 436] width 229 height 74
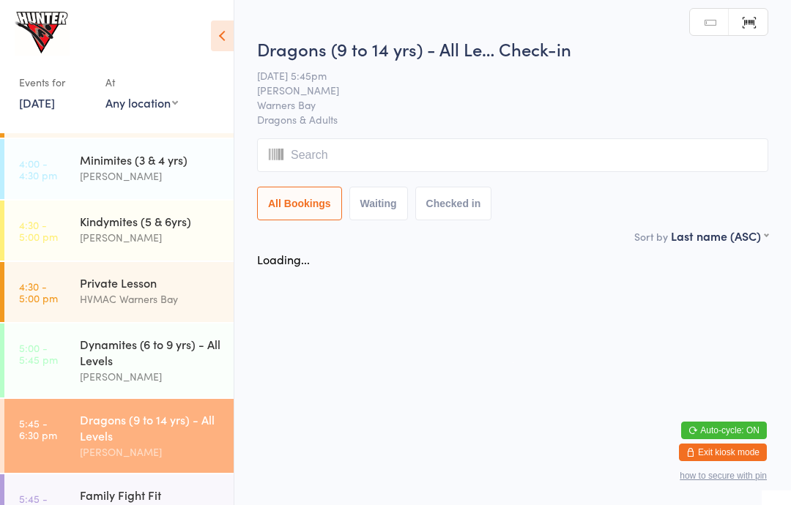
scroll to position [0, 0]
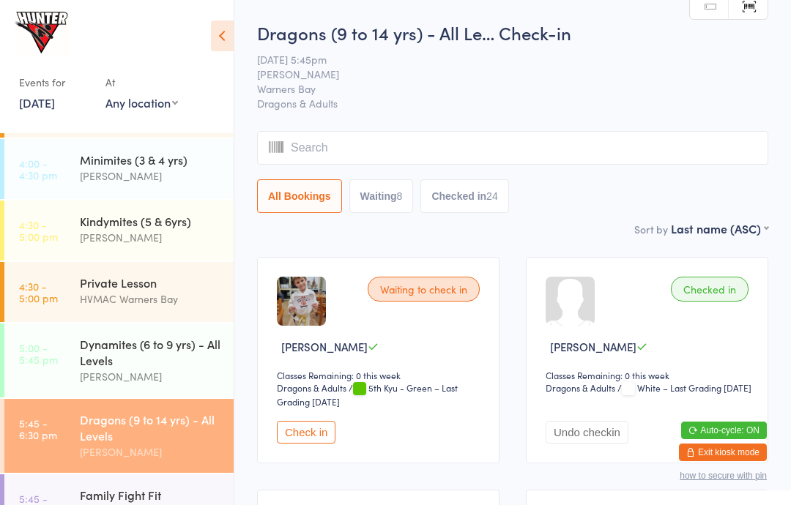
click at [221, 40] on icon at bounding box center [222, 35] width 23 height 31
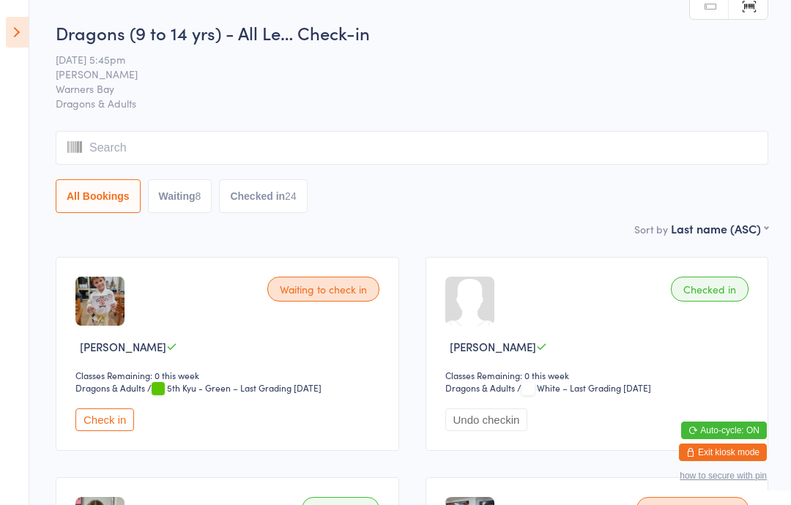
click at [190, 203] on button "Waiting 8" at bounding box center [180, 196] width 64 height 34
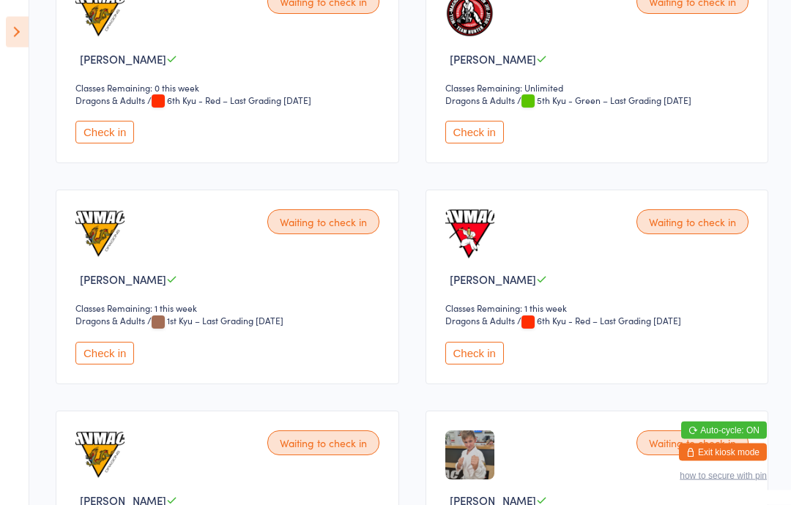
scroll to position [509, 0]
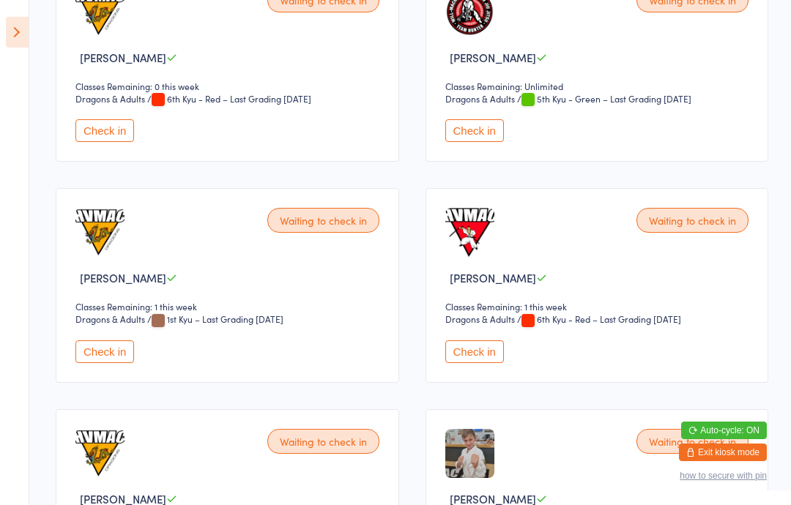
click at [89, 357] on button "Check in" at bounding box center [104, 351] width 59 height 23
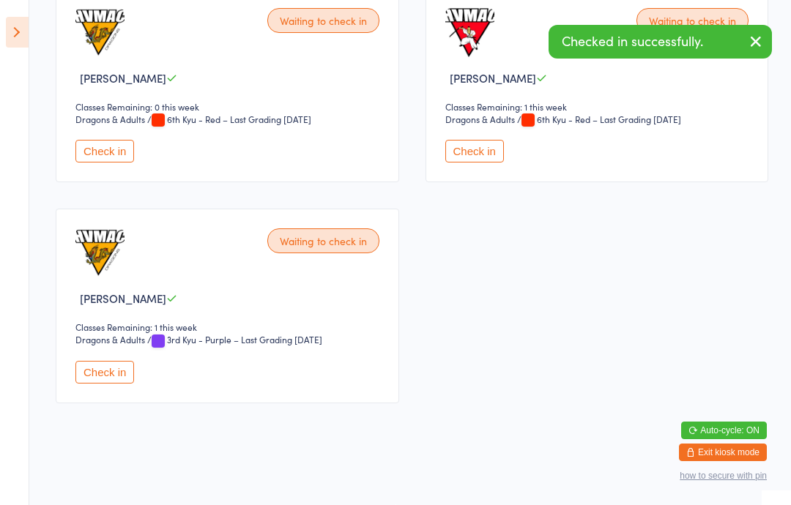
scroll to position [451, 0]
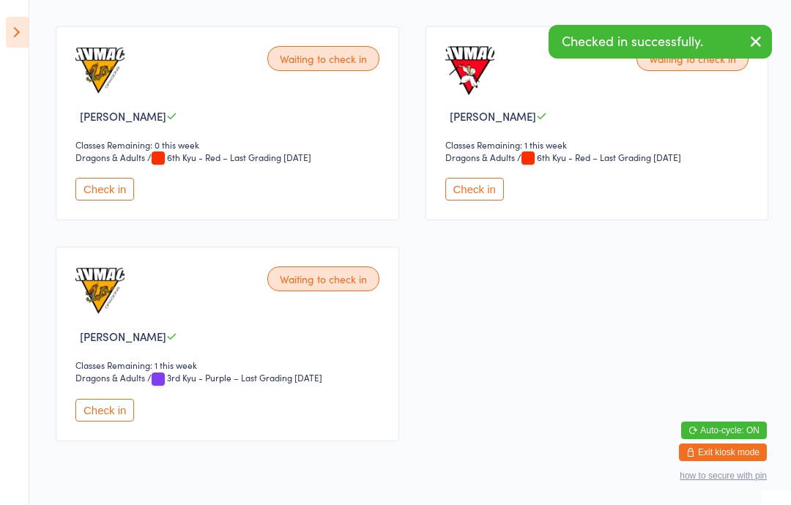
click at [459, 195] on button "Check in" at bounding box center [474, 189] width 59 height 23
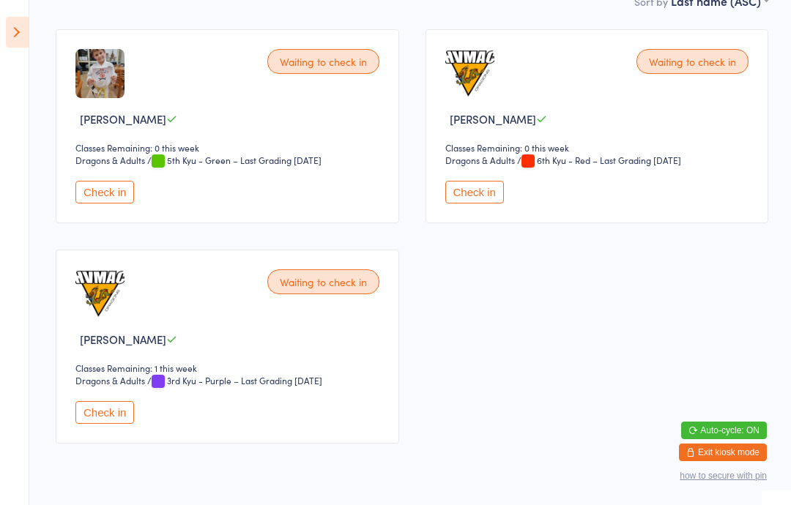
click at [27, 43] on icon at bounding box center [17, 32] width 23 height 31
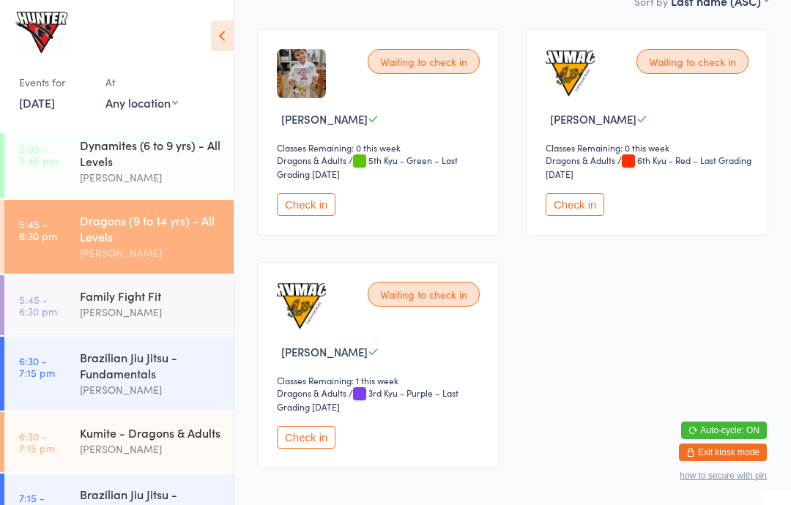
scroll to position [392, 0]
click at [165, 438] on div "Kumite - Dragons & Adults" at bounding box center [150, 432] width 141 height 16
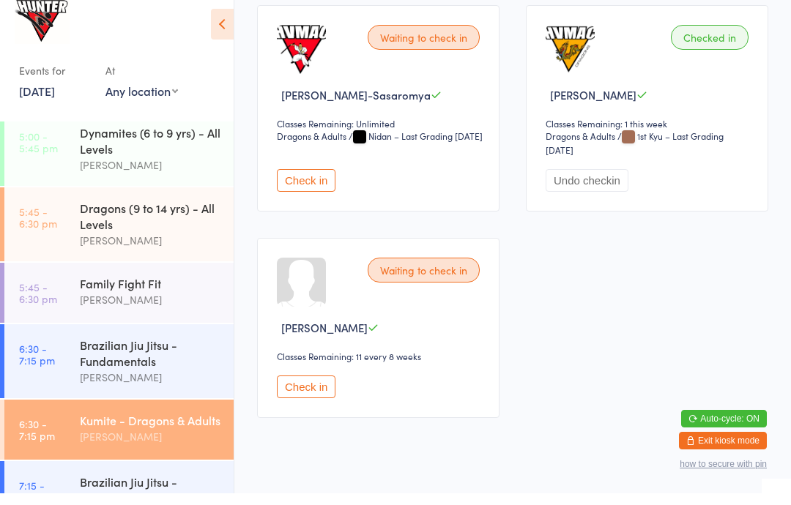
scroll to position [1638, 0]
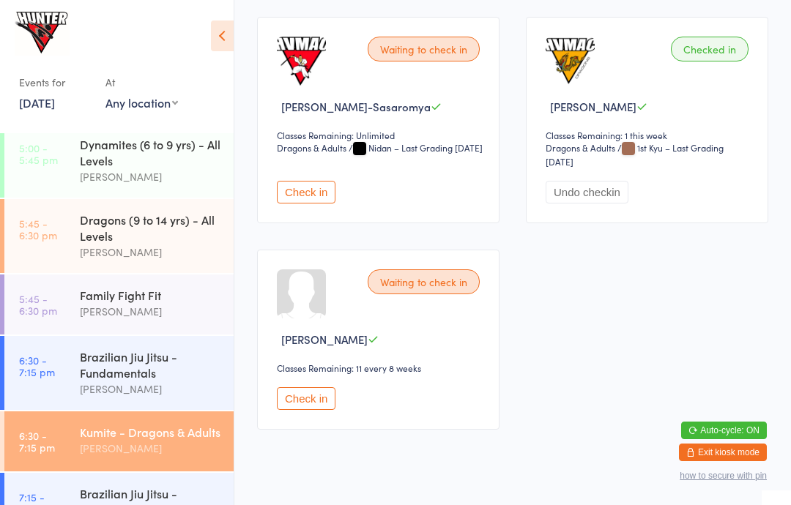
click at [328, 410] on button "Check in" at bounding box center [306, 398] width 59 height 23
